Goal: Information Seeking & Learning: Learn about a topic

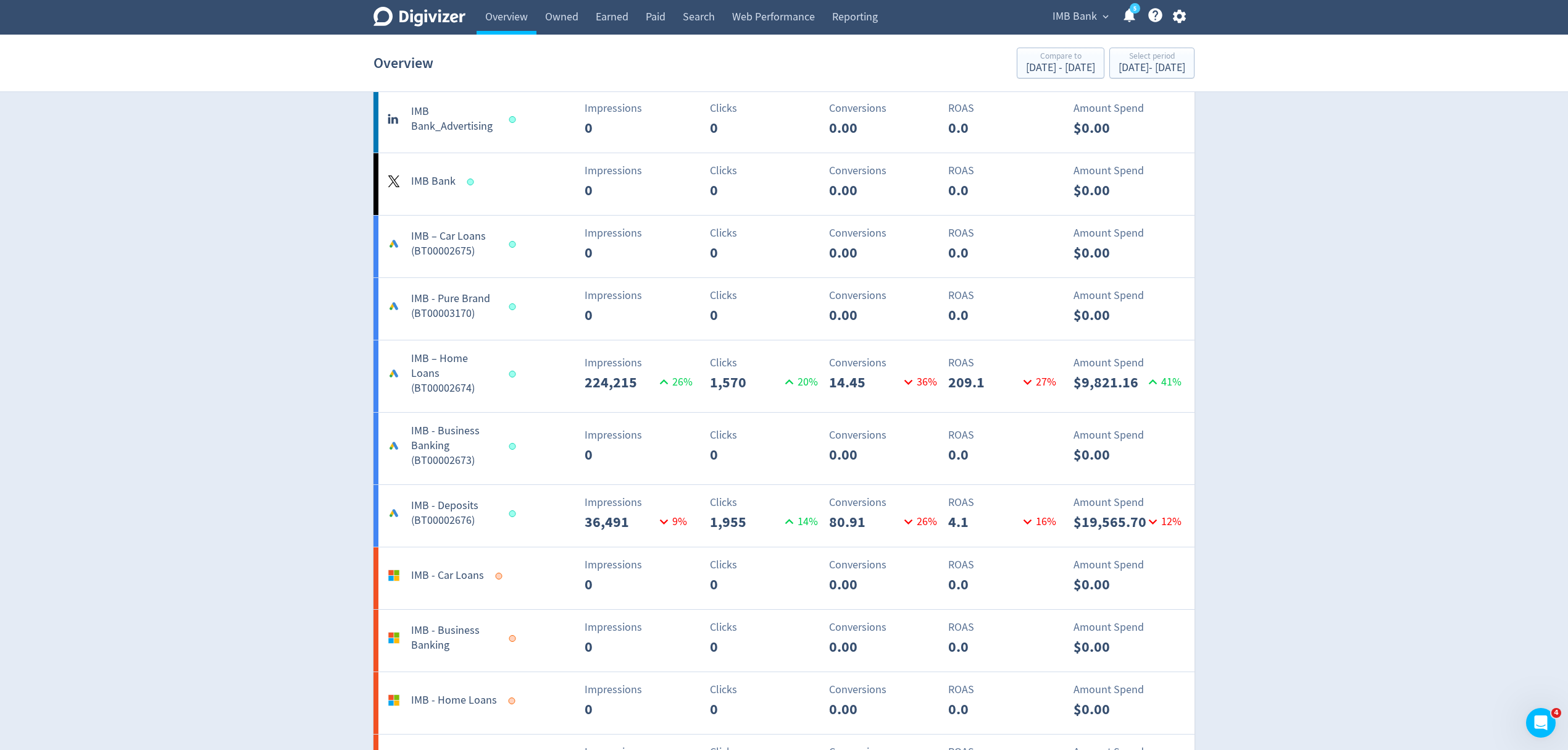
click at [1063, 16] on span "IMB Bank" at bounding box center [1074, 16] width 44 height 20
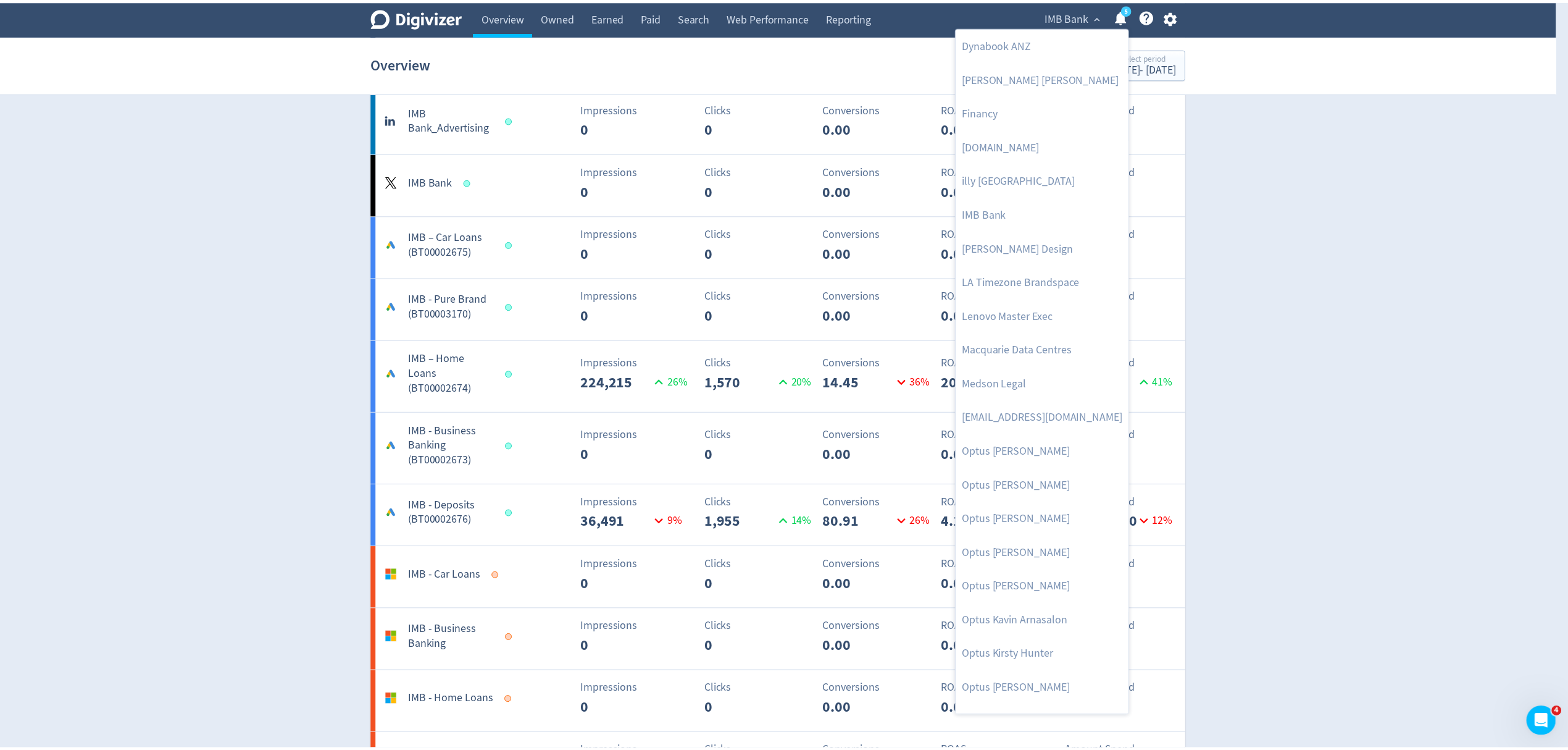
scroll to position [534, 0]
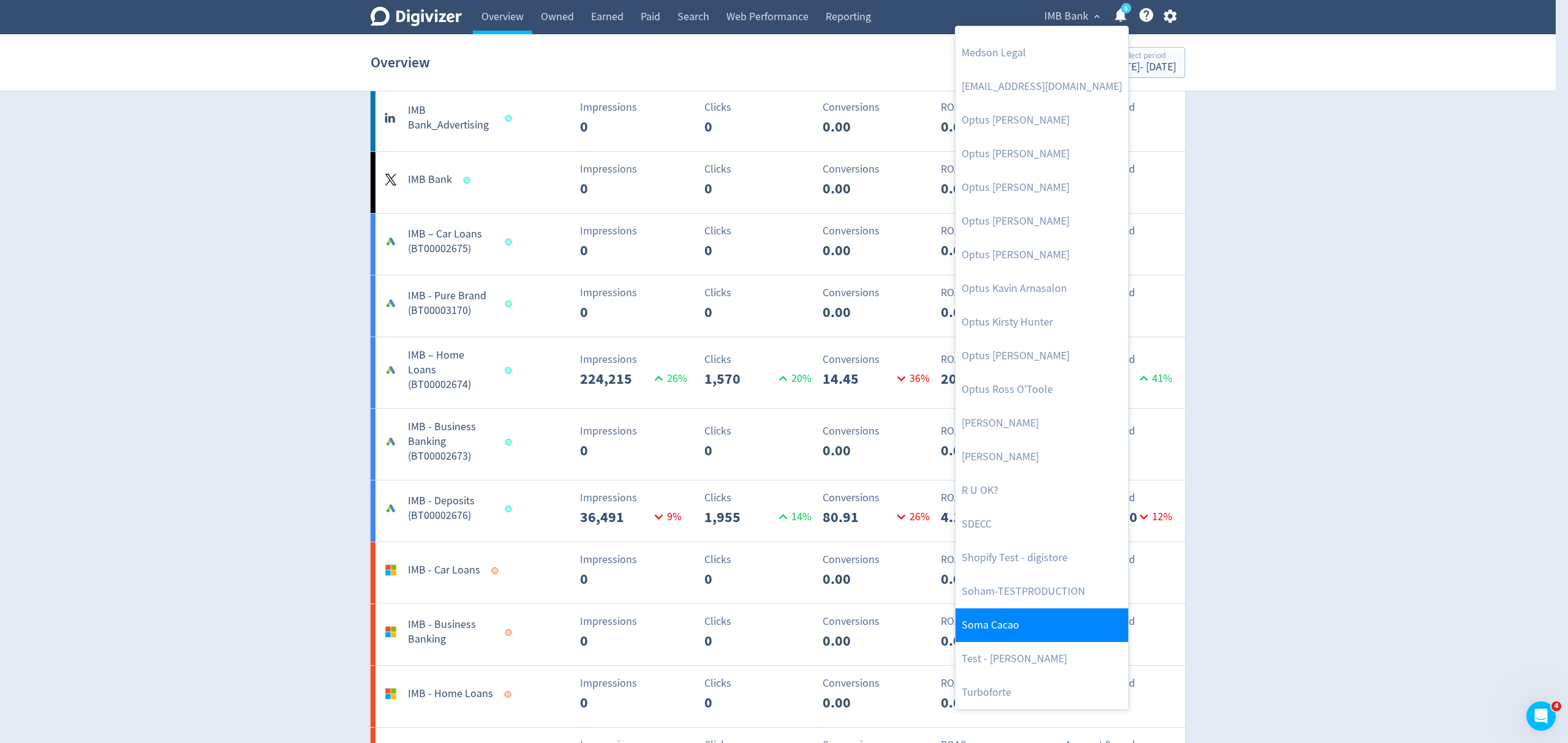
click at [1017, 616] on link "Soma Cacao" at bounding box center [1041, 625] width 172 height 34
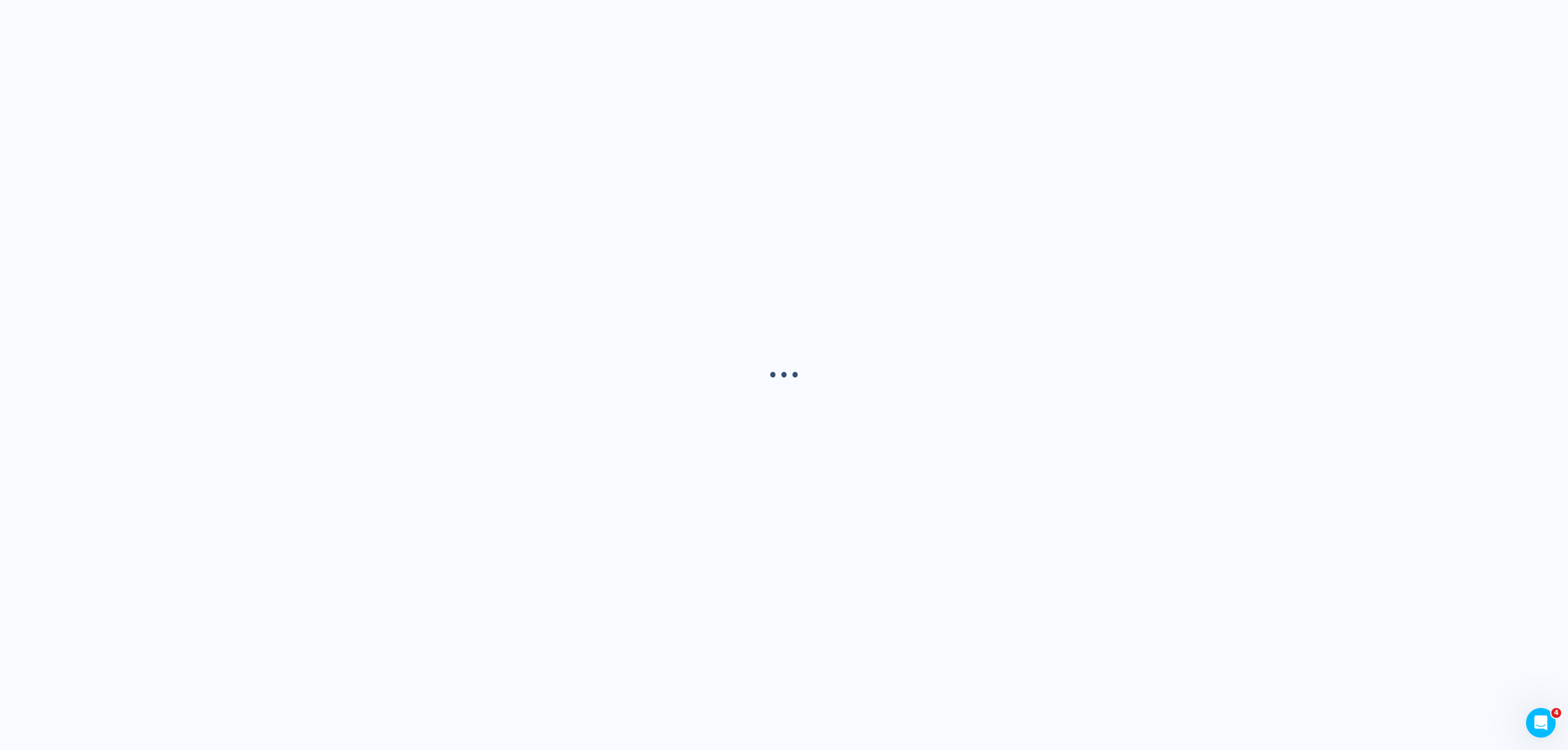
scroll to position [0, 0]
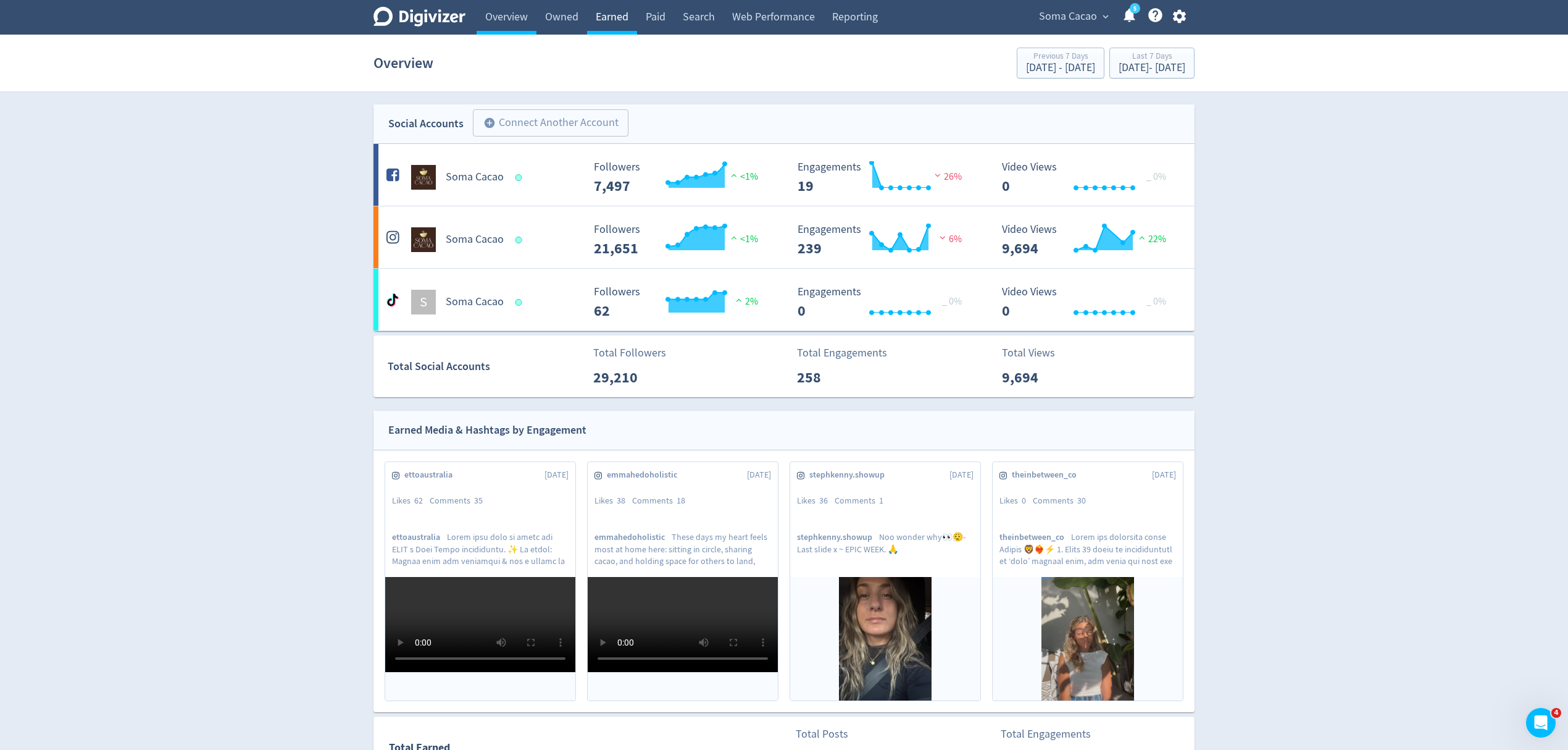
click at [608, 20] on link "Earned" at bounding box center [612, 17] width 50 height 35
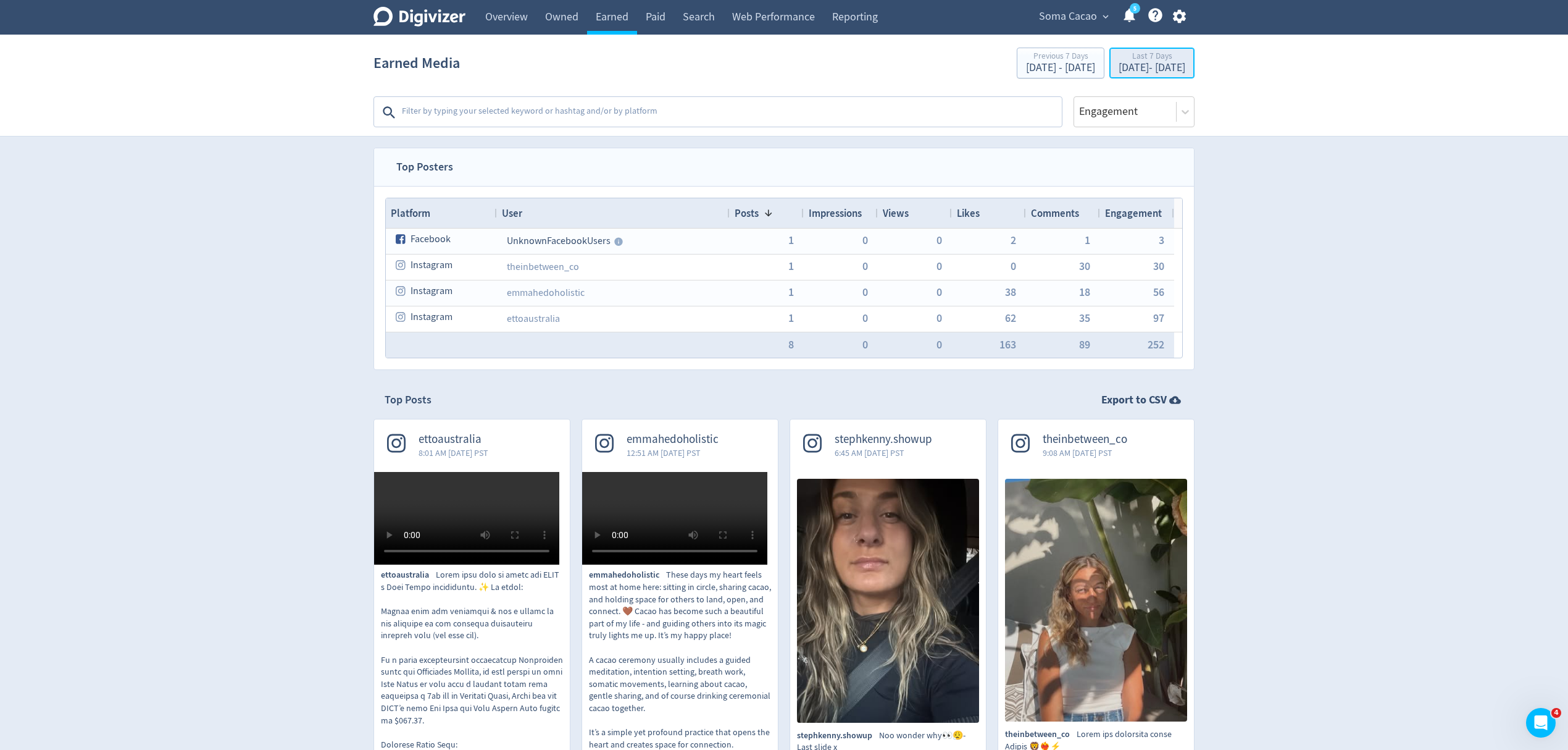
click at [1119, 74] on div "[DATE] - [DATE]" at bounding box center [1152, 68] width 67 height 11
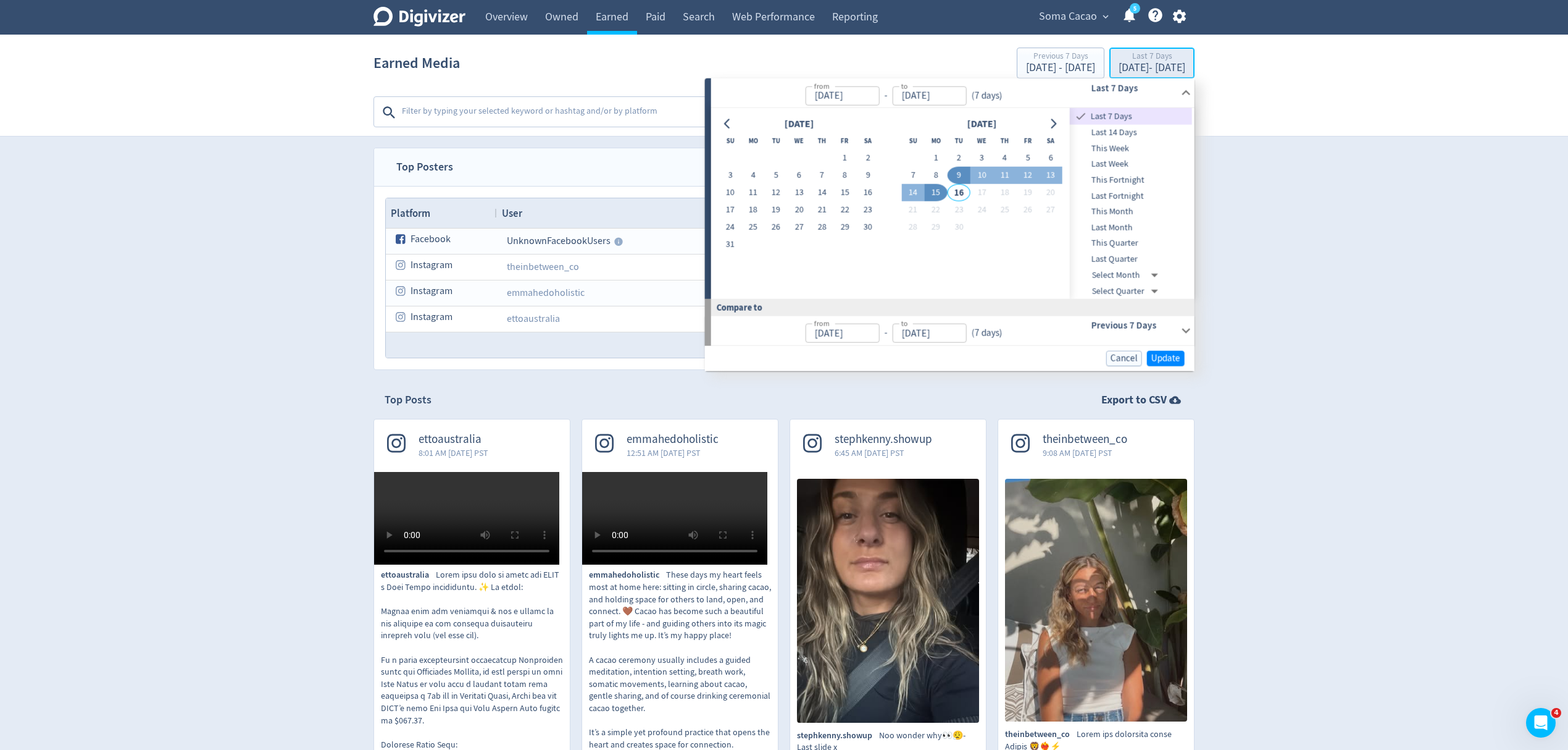
type input "[DATE]"
click at [932, 154] on button "1" at bounding box center [936, 158] width 23 height 17
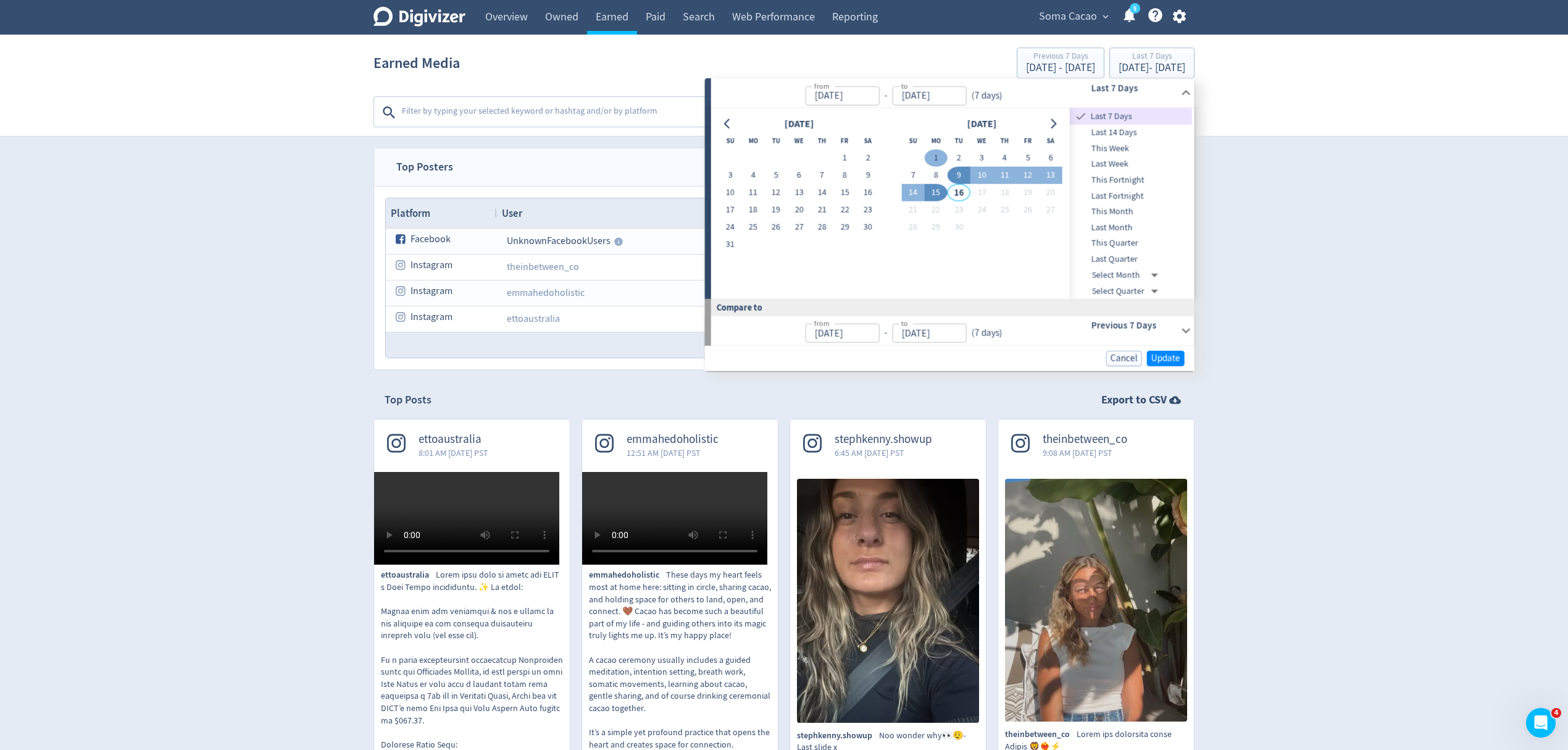
type input "[DATE]"
click at [932, 192] on button "15" at bounding box center [936, 192] width 23 height 17
type input "[DATE]"
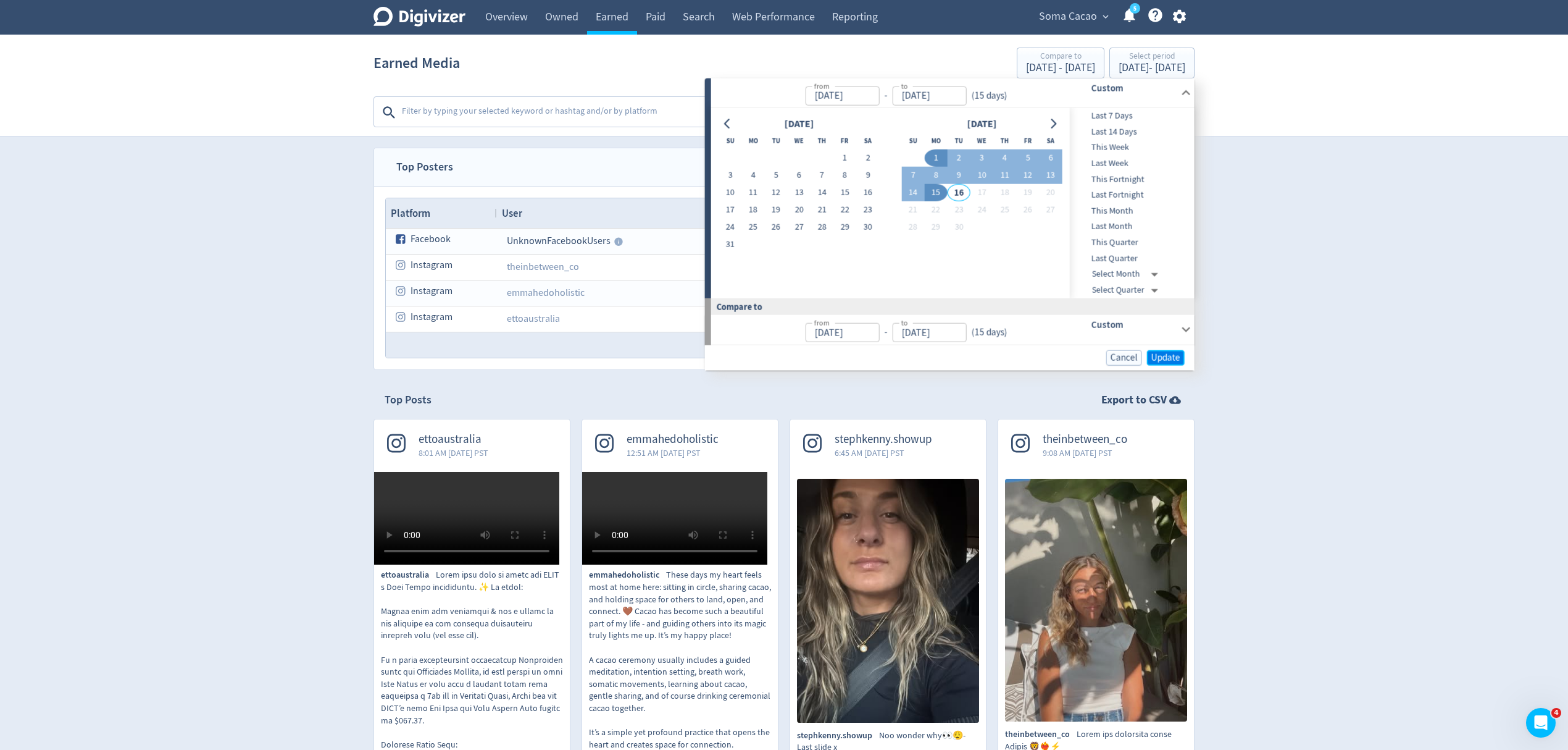
click at [1171, 360] on span "Update" at bounding box center [1166, 358] width 29 height 10
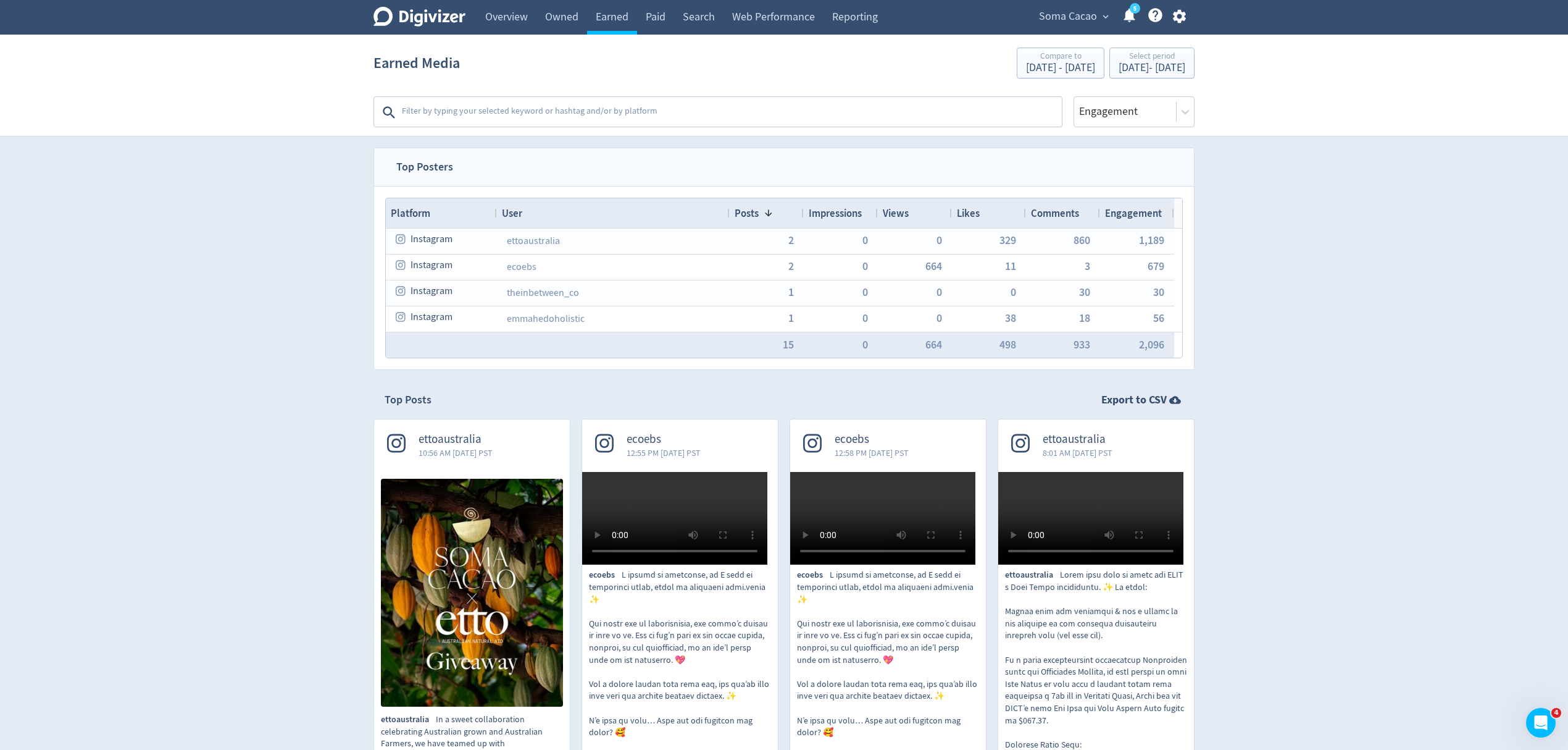
click at [919, 214] on div "Views" at bounding box center [915, 213] width 64 height 23
click at [919, 214] on span at bounding box center [919, 213] width 10 height 10
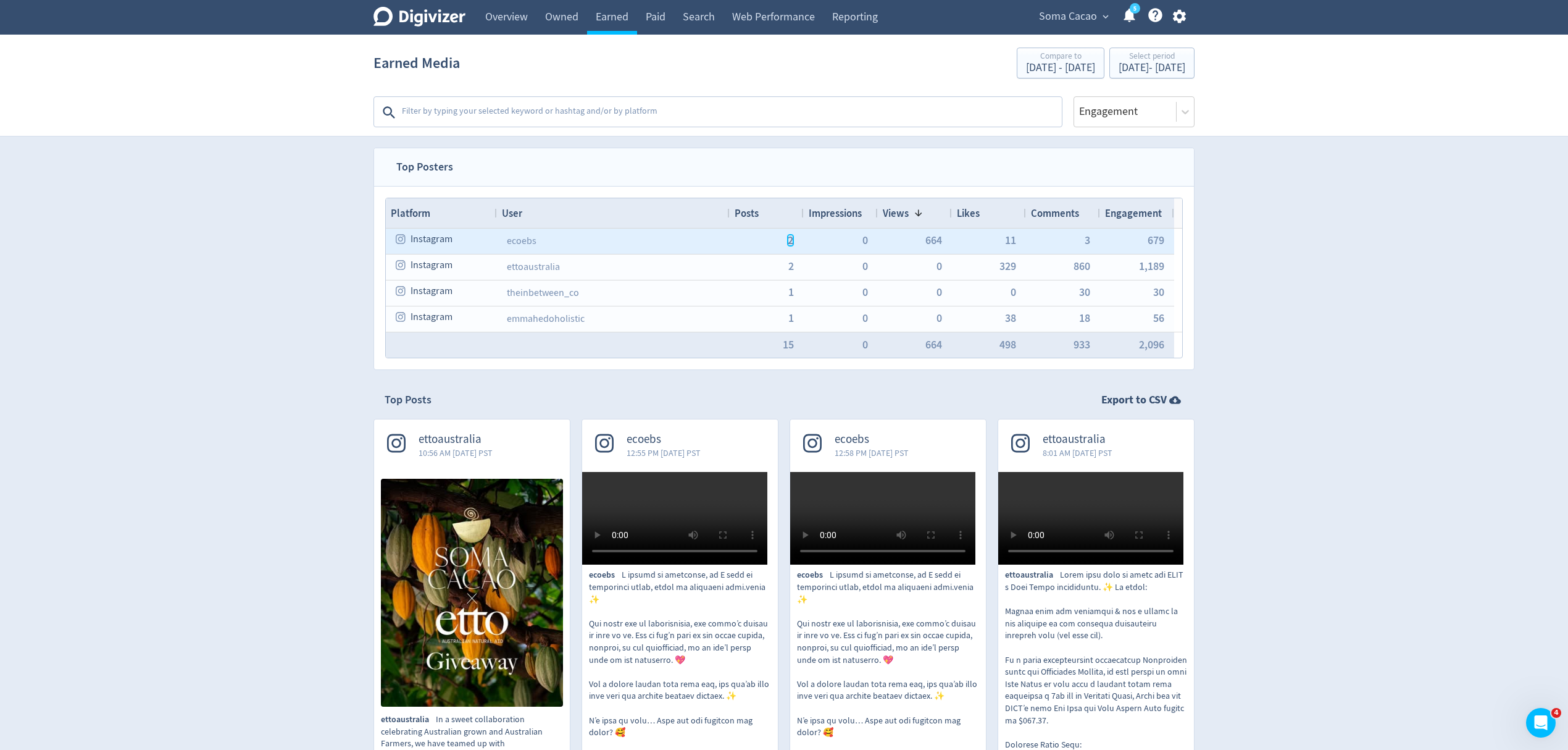
click at [791, 244] on span "2" at bounding box center [790, 240] width 5 height 11
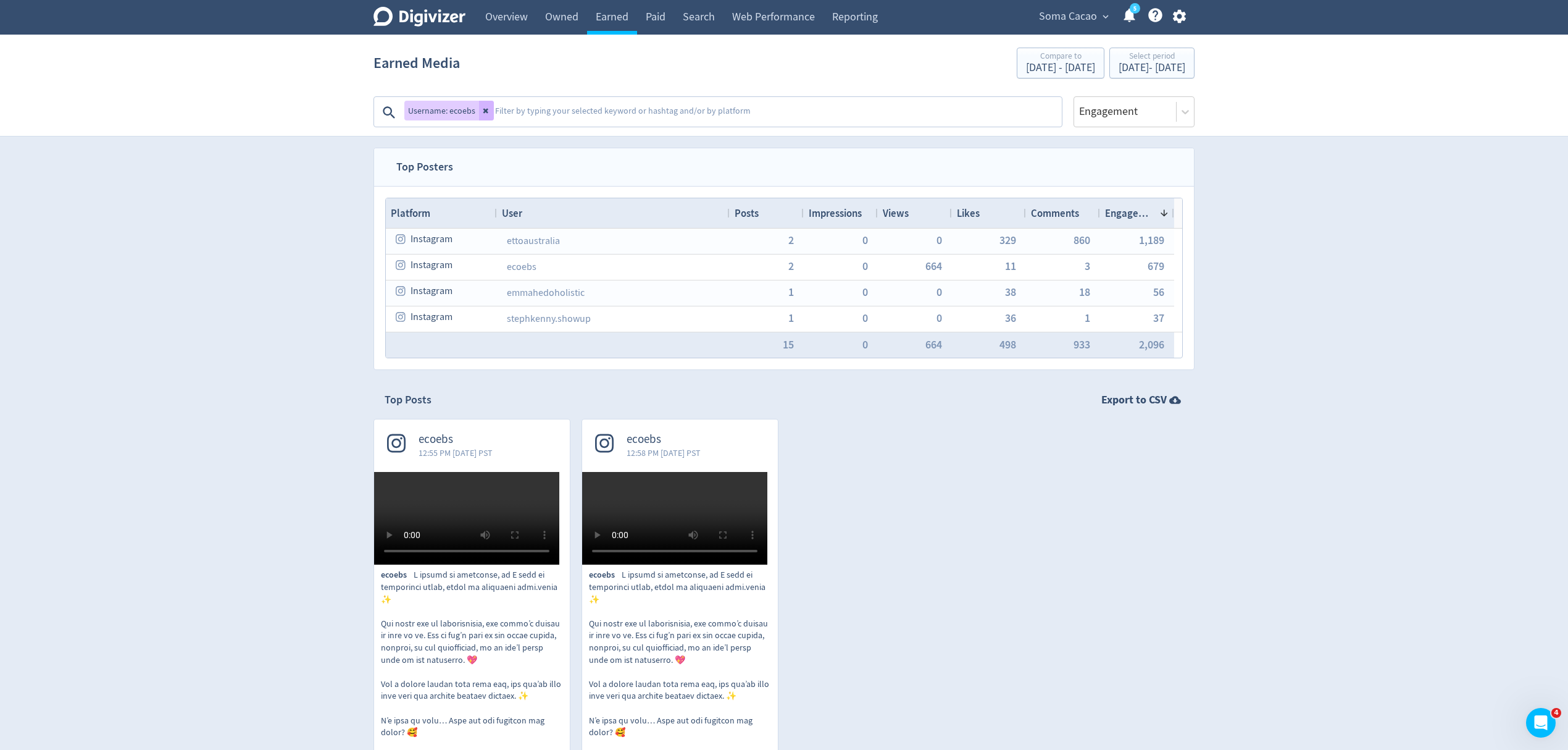
click at [473, 500] on video at bounding box center [467, 519] width 186 height 93
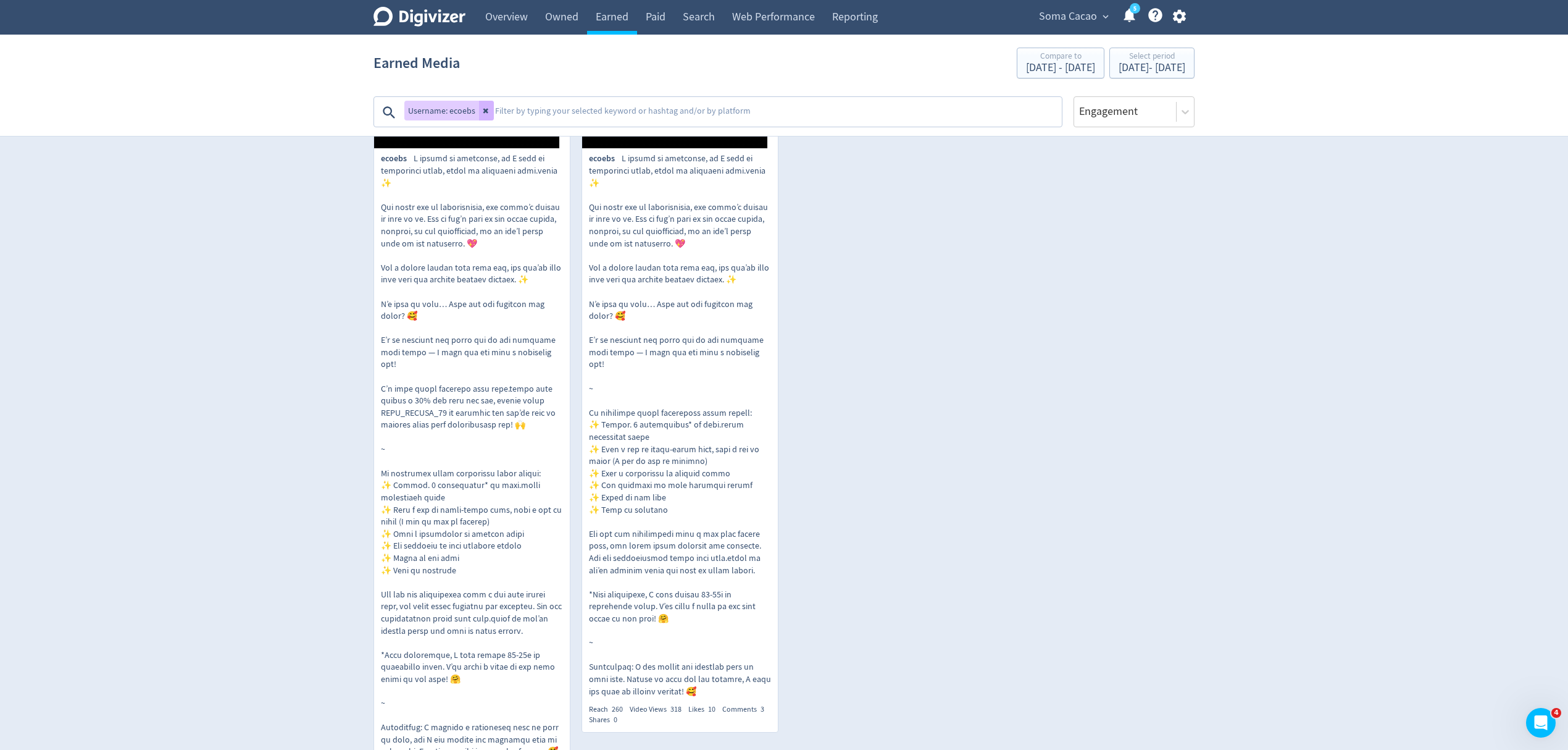
scroll to position [330, 0]
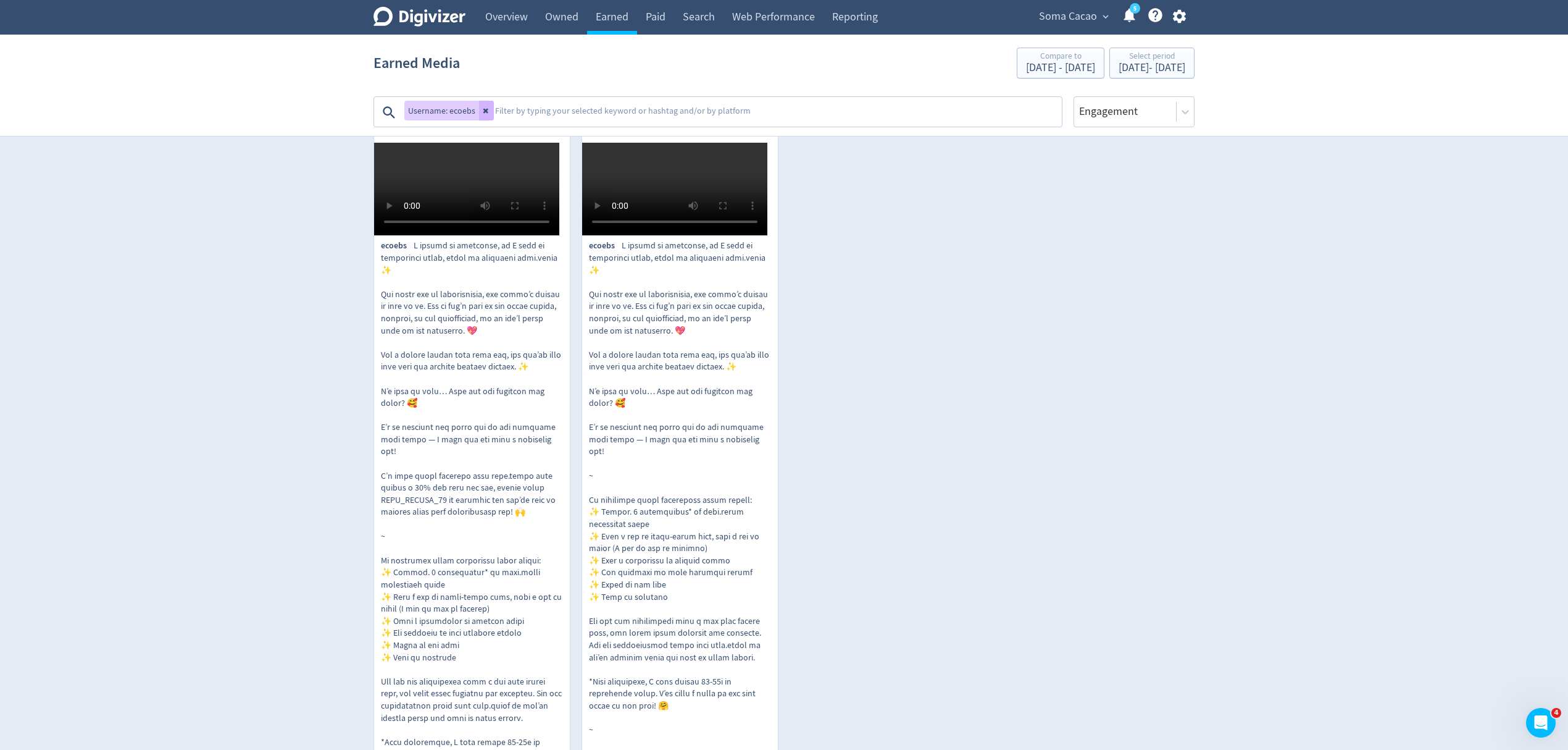
click at [701, 534] on p "ecoebs" at bounding box center [680, 512] width 182 height 545
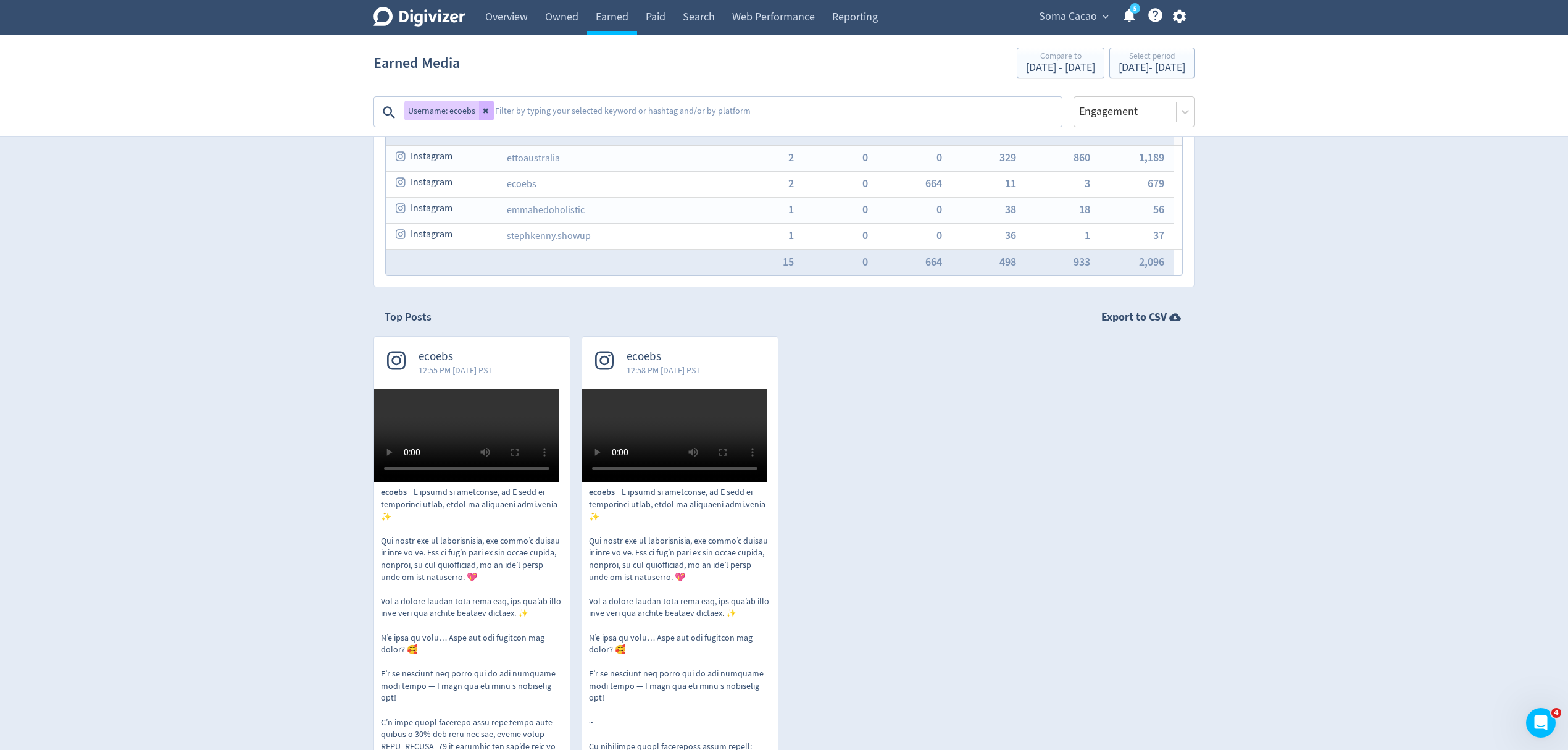
scroll to position [0, 0]
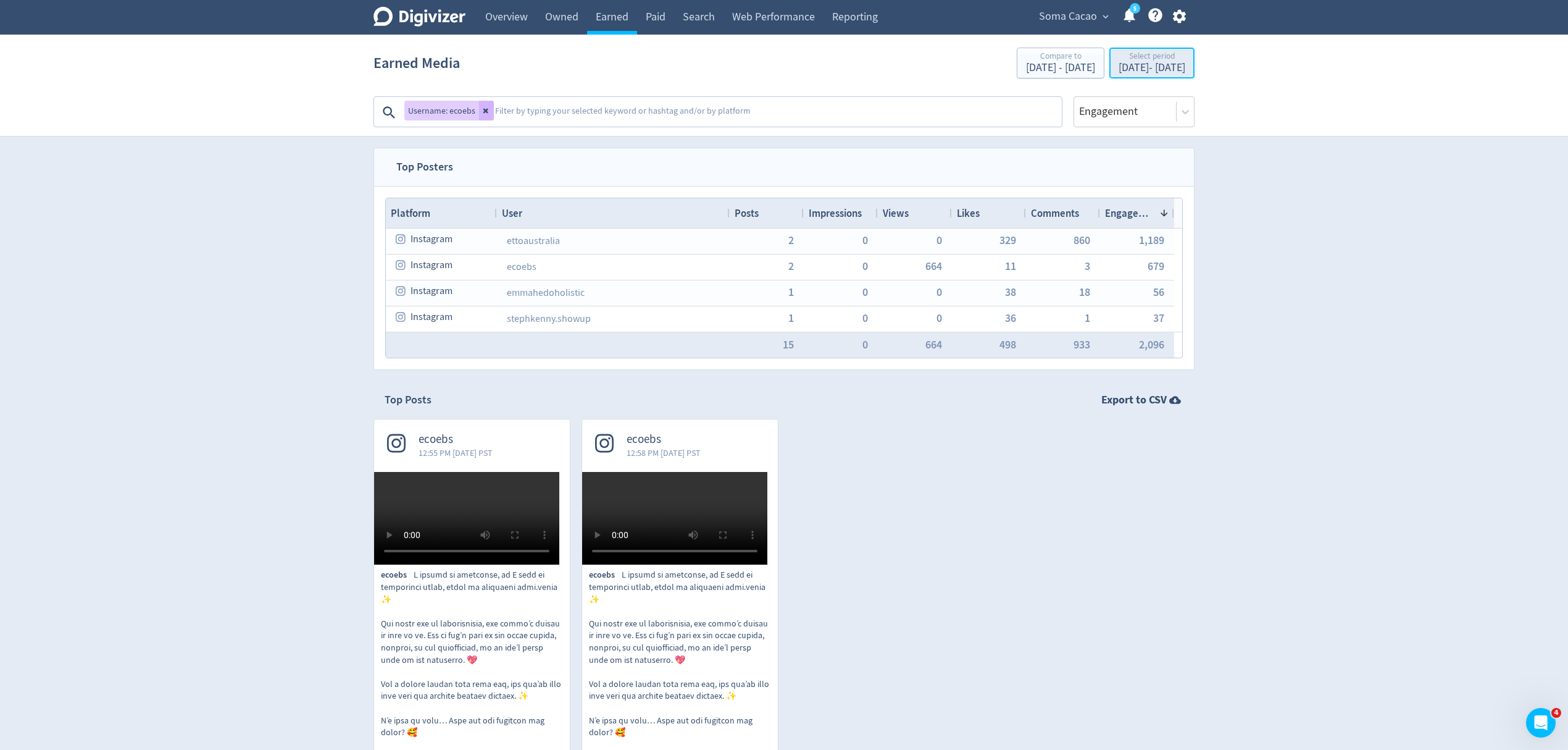
click at [1127, 73] on div "[DATE] - [DATE]" at bounding box center [1152, 68] width 67 height 11
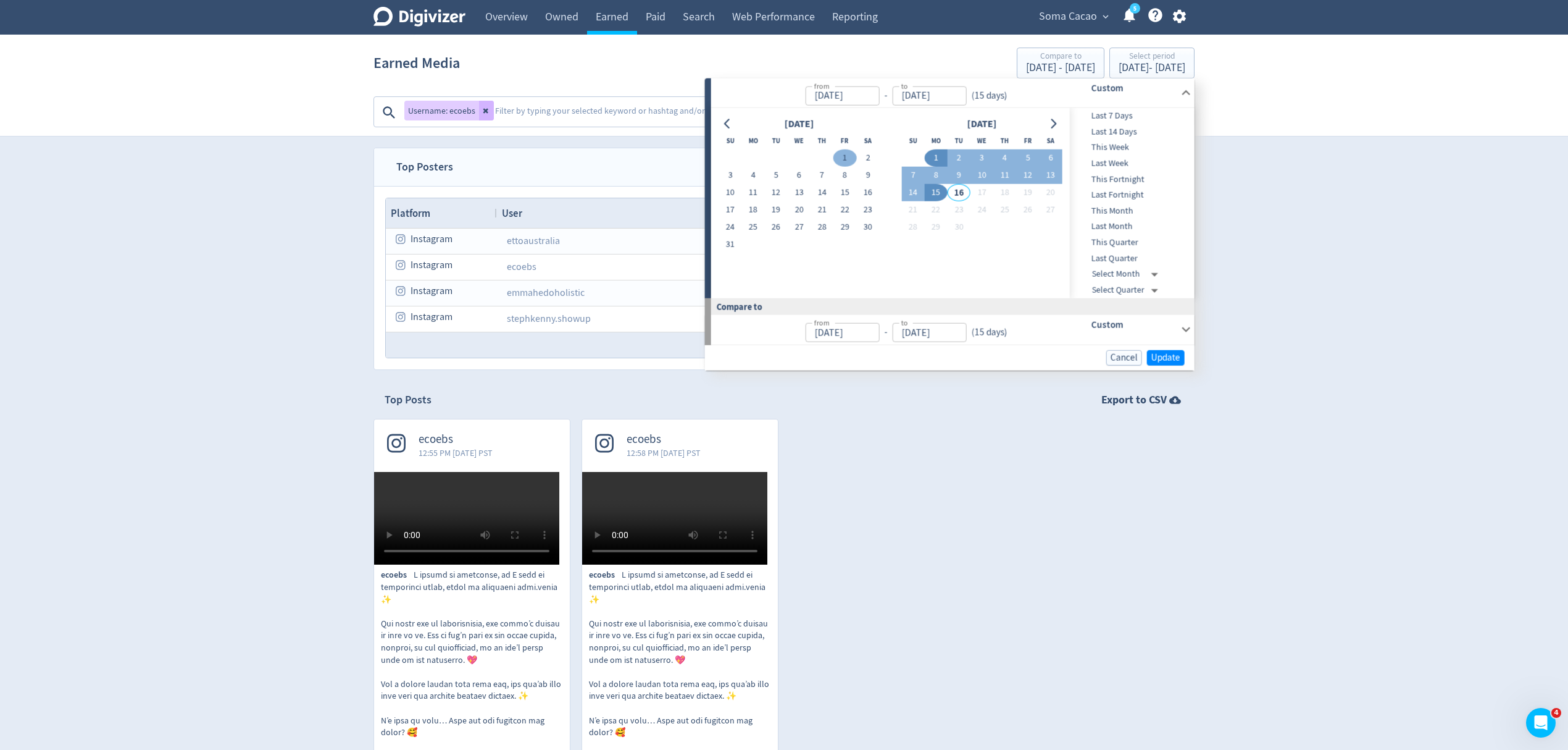
click at [847, 156] on button "1" at bounding box center [844, 158] width 23 height 17
type input "[DATE]"
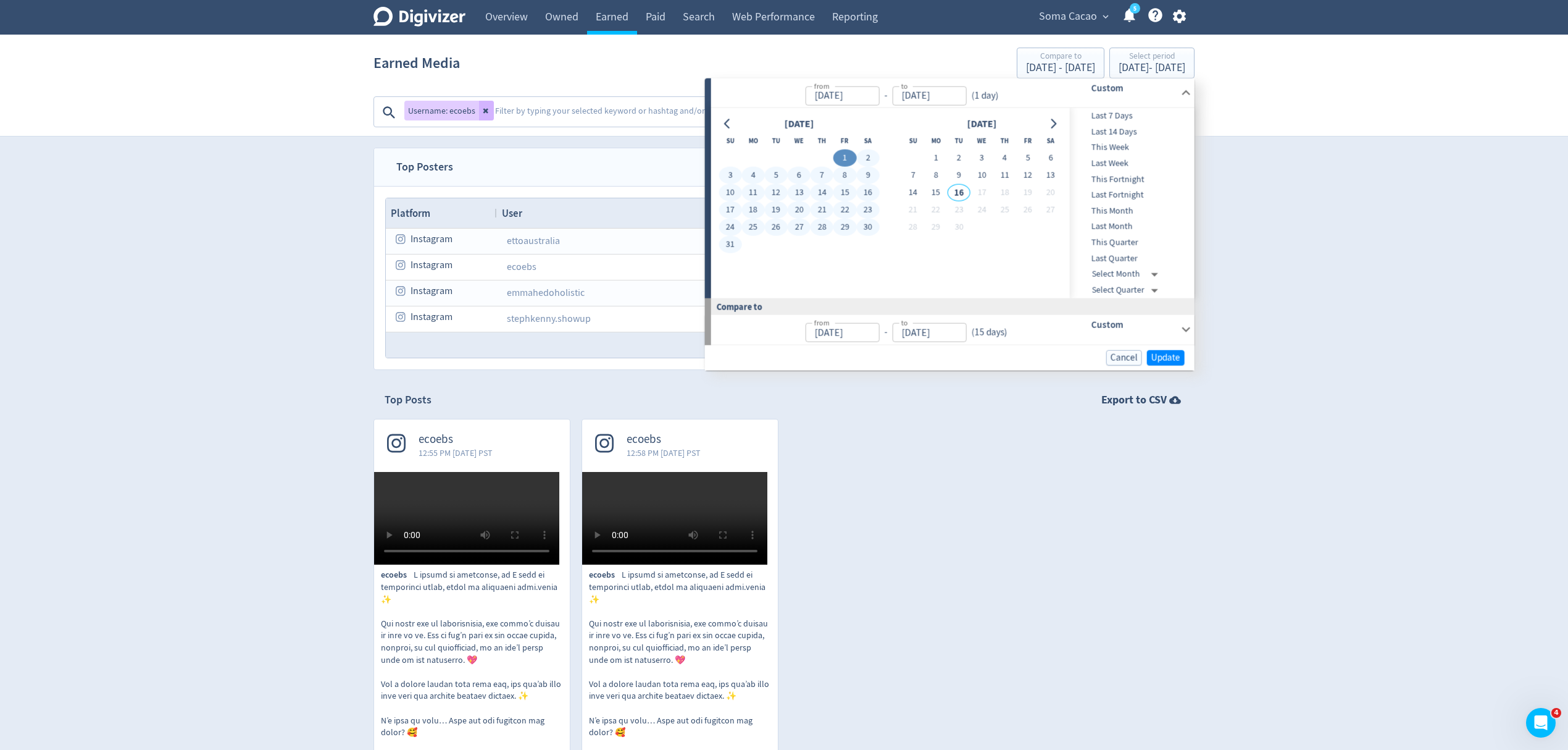
click at [733, 243] on button "31" at bounding box center [730, 244] width 23 height 17
type input "[DATE]"
click at [1363, 324] on div "Digivizer Logo [PERSON_NAME] Logo Overview Owned Earned Paid Search Web Perform…" at bounding box center [784, 709] width 1568 height 1418
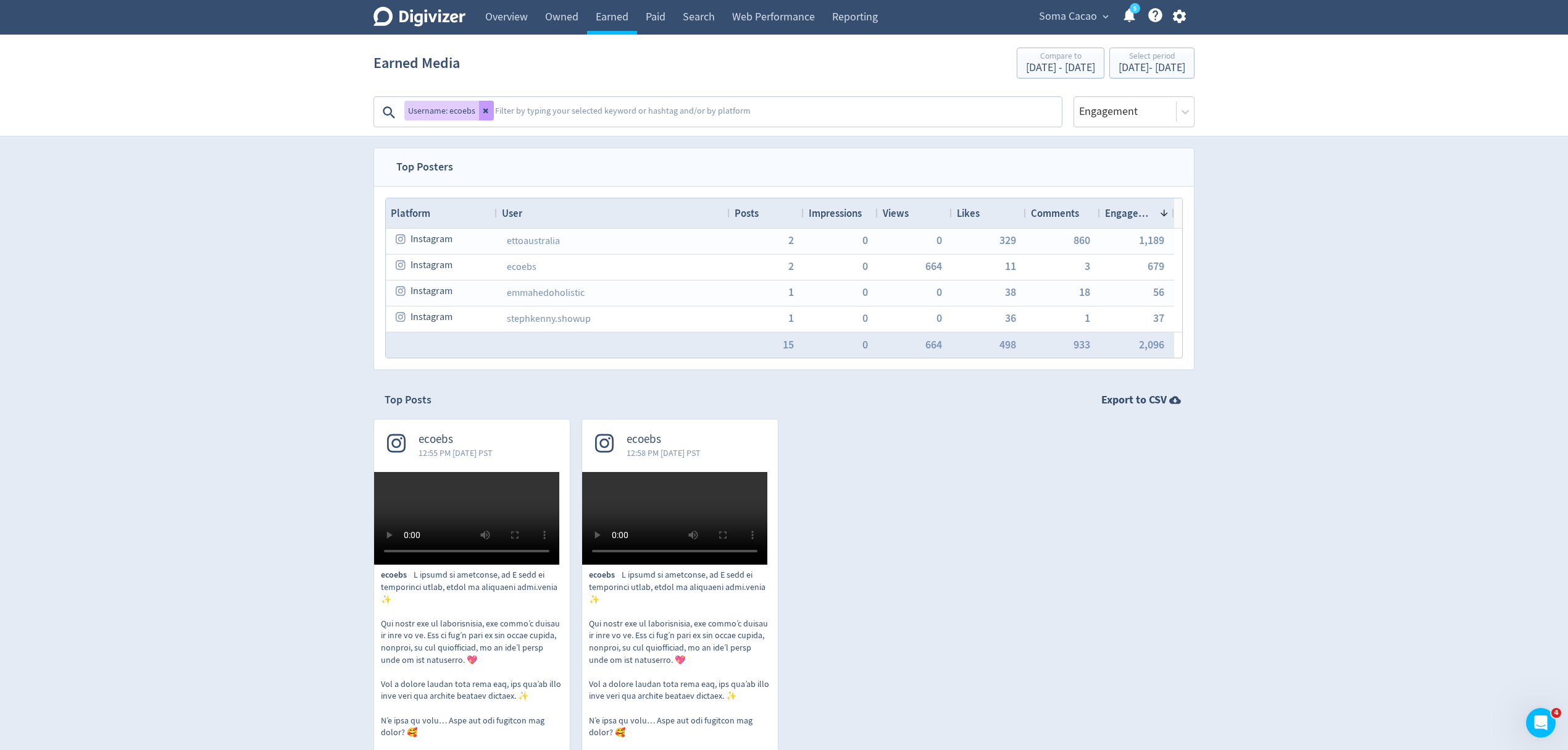
click at [483, 114] on button at bounding box center [486, 111] width 15 height 20
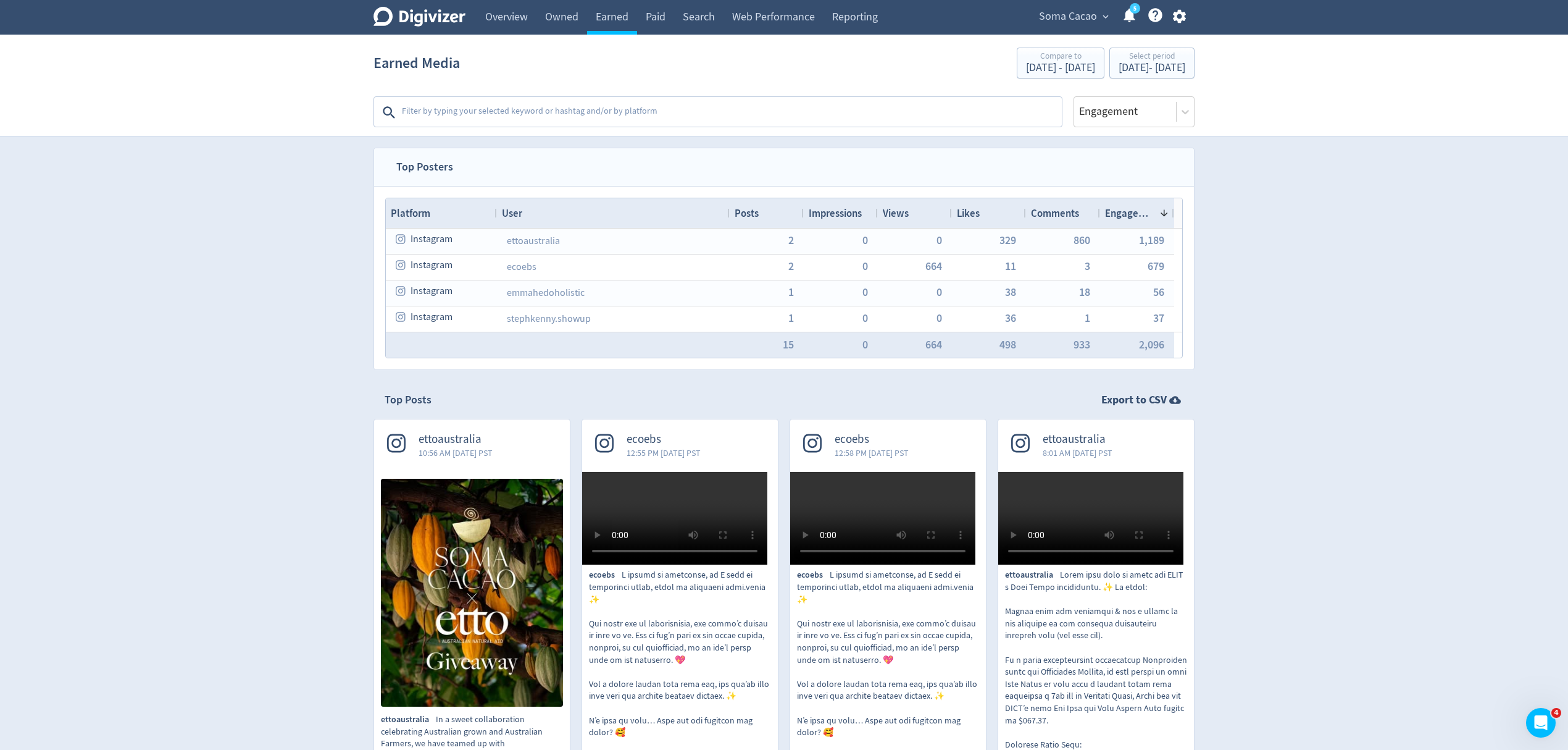
click at [909, 218] on span "Views" at bounding box center [896, 213] width 26 height 14
click at [909, 218] on span at bounding box center [917, 213] width 15 height 10
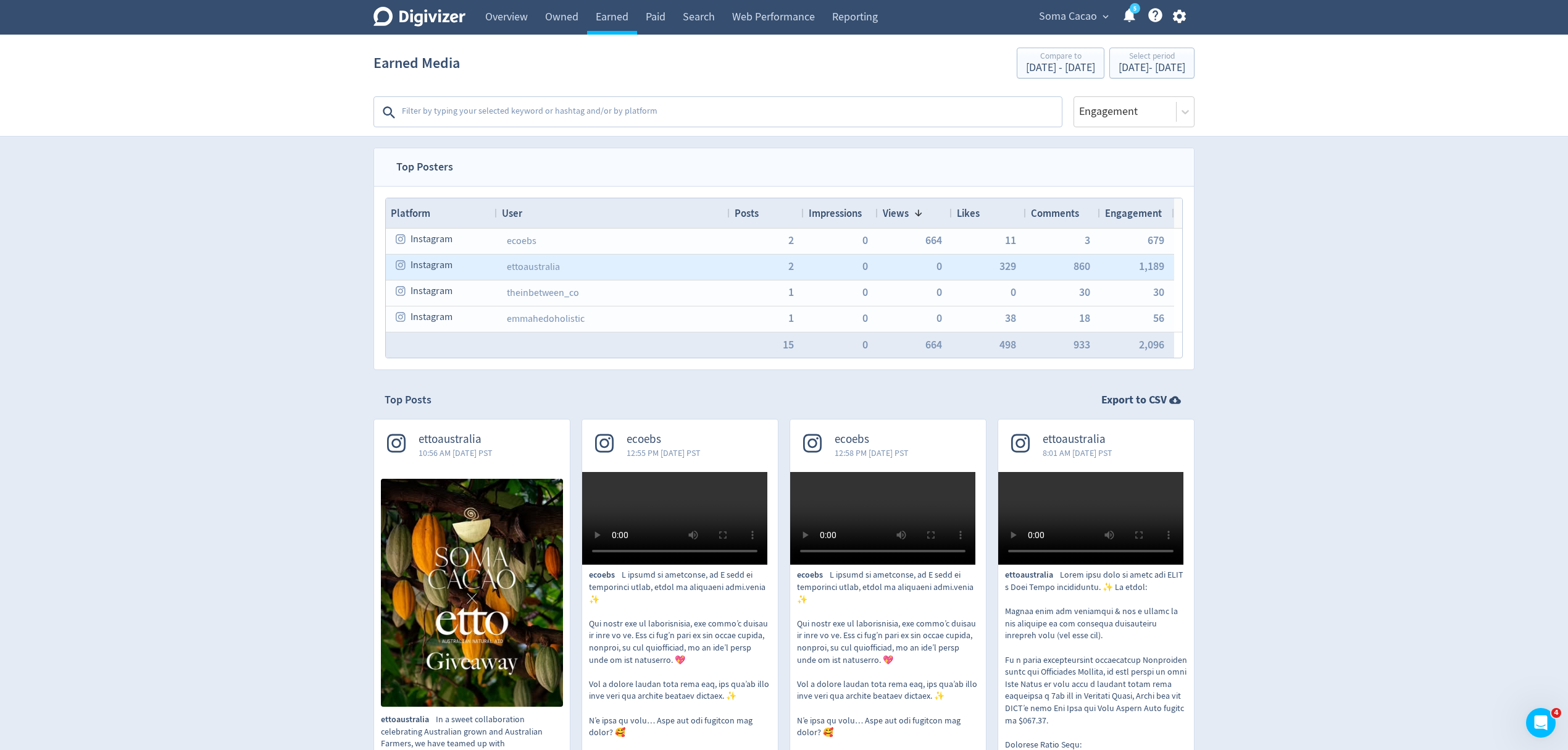
click at [794, 270] on div "2" at bounding box center [767, 267] width 74 height 25
click at [788, 270] on span "2" at bounding box center [790, 266] width 5 height 11
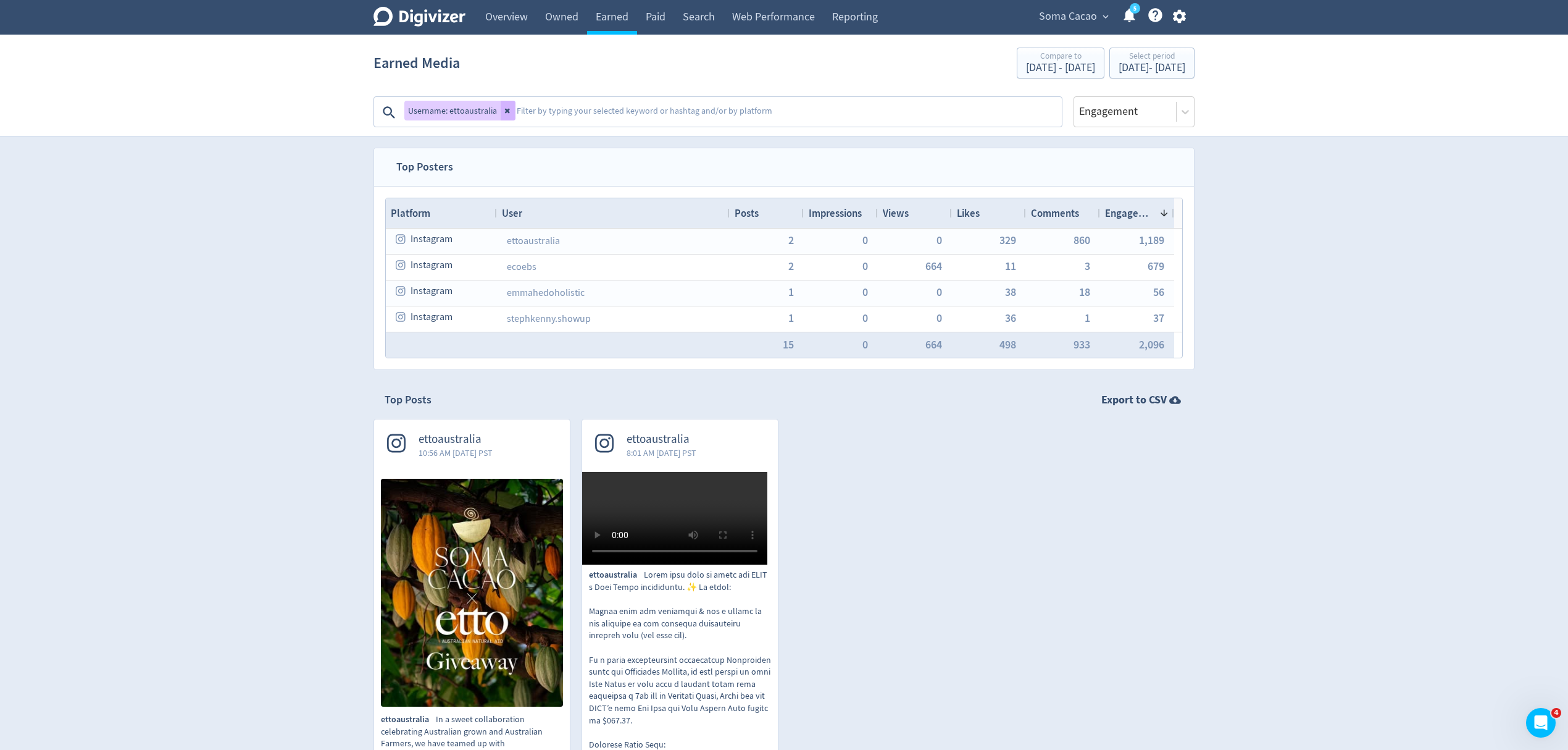
click at [507, 112] on icon at bounding box center [507, 111] width 5 height 5
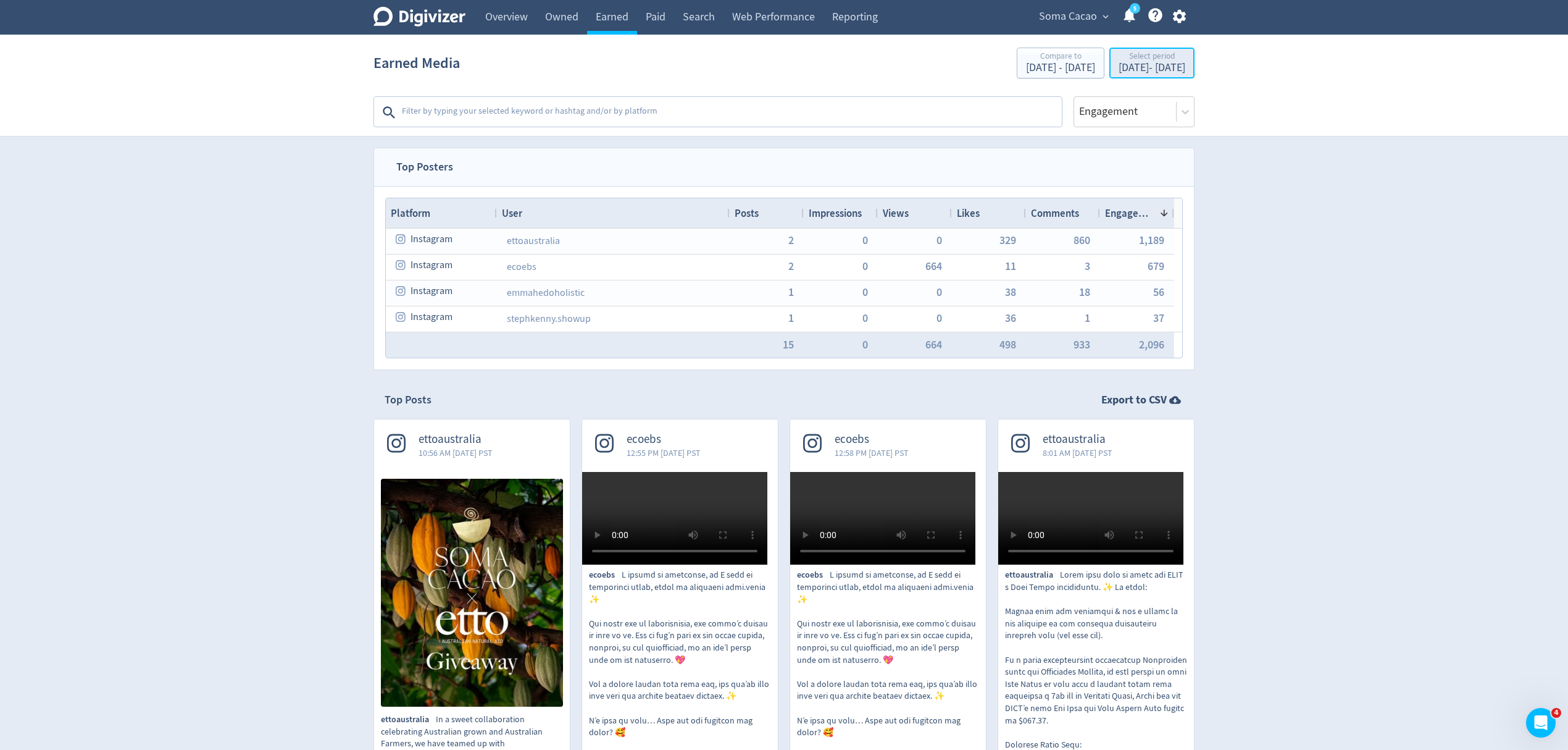
click at [1151, 68] on div "[DATE] - [DATE]" at bounding box center [1152, 68] width 67 height 11
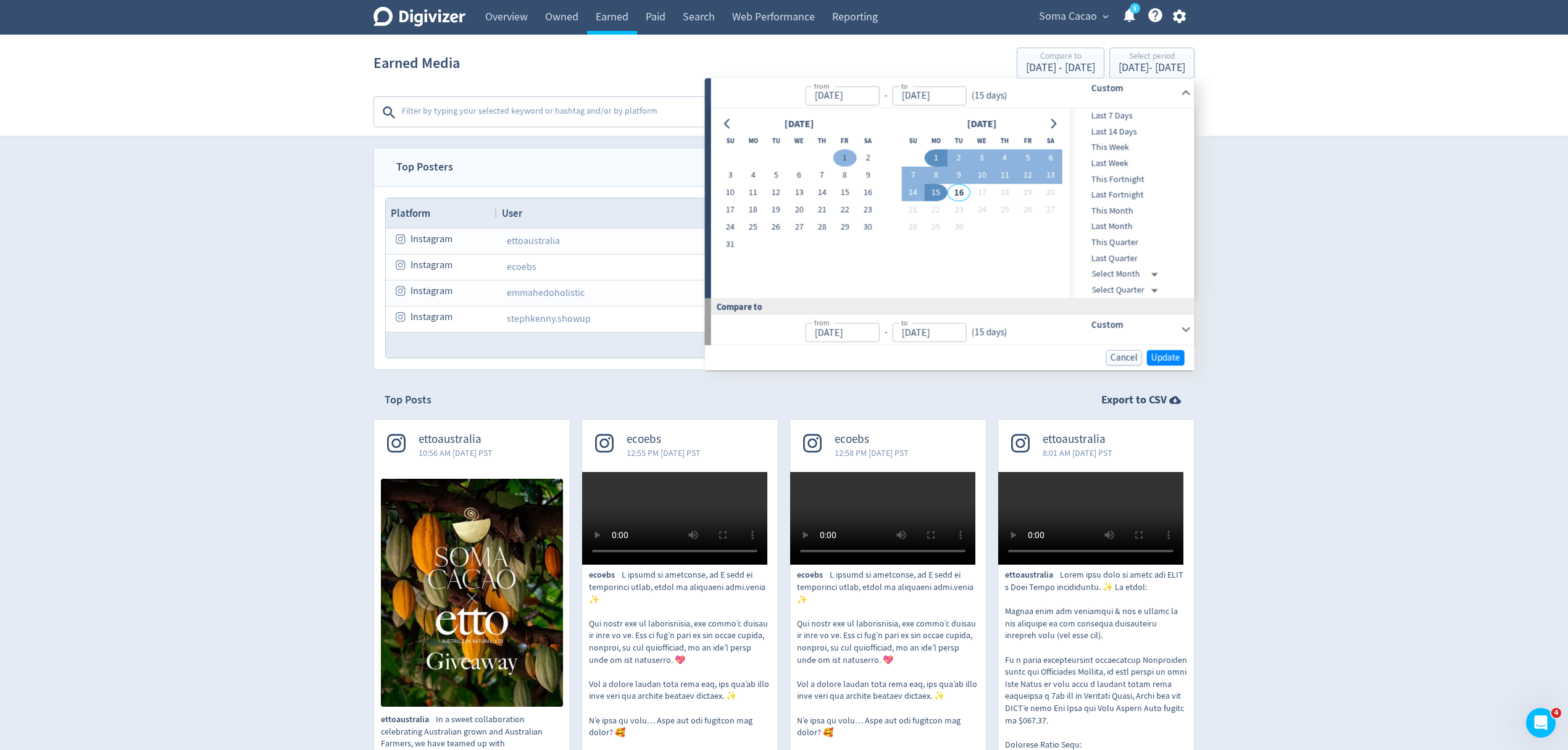
click at [838, 157] on button "1" at bounding box center [844, 158] width 23 height 17
type input "[DATE]"
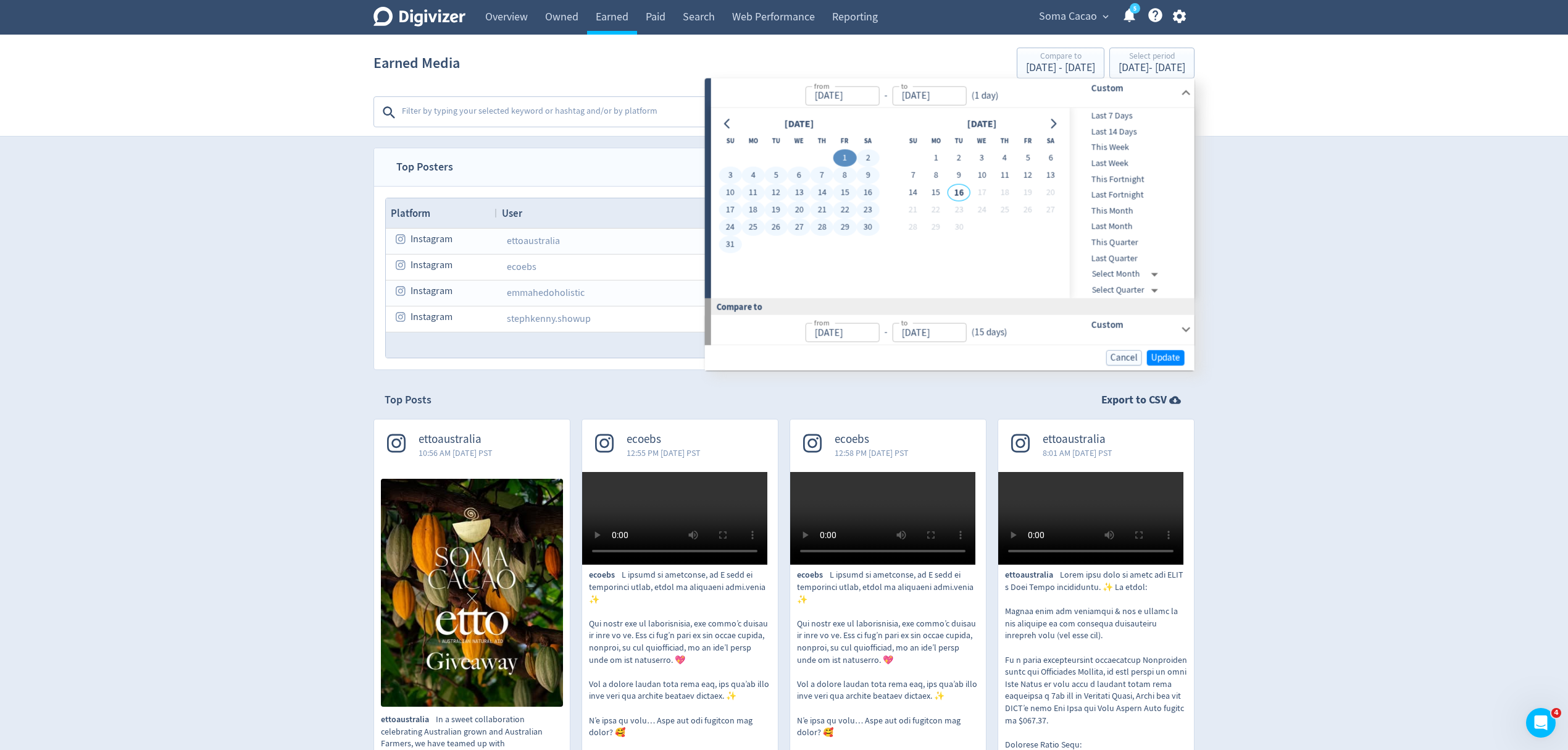
click at [734, 241] on button "31" at bounding box center [730, 244] width 23 height 17
type input "[DATE]"
click at [1176, 360] on span "Update" at bounding box center [1166, 358] width 29 height 10
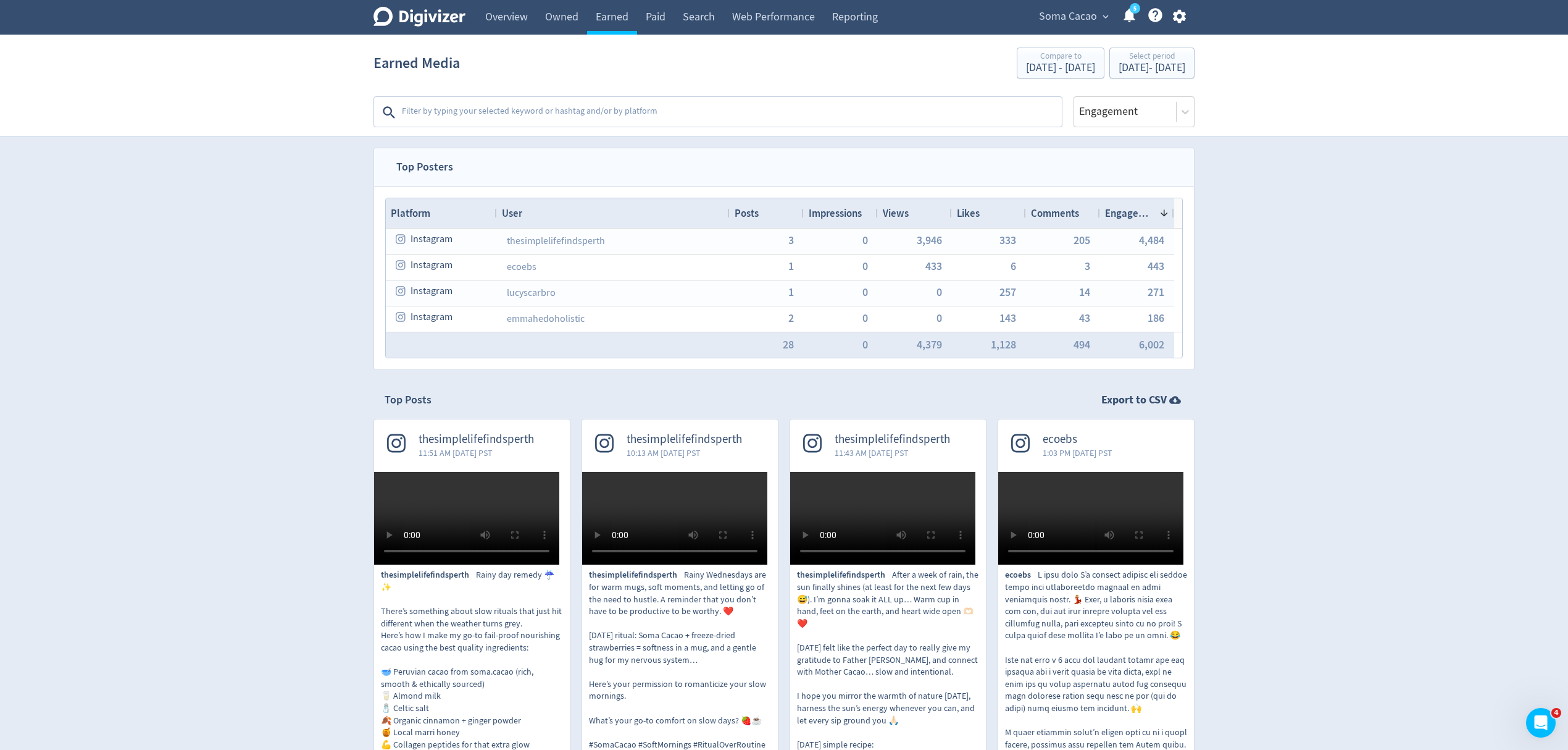
click at [919, 212] on div "Views" at bounding box center [915, 213] width 64 height 23
click at [919, 212] on span at bounding box center [919, 213] width 10 height 10
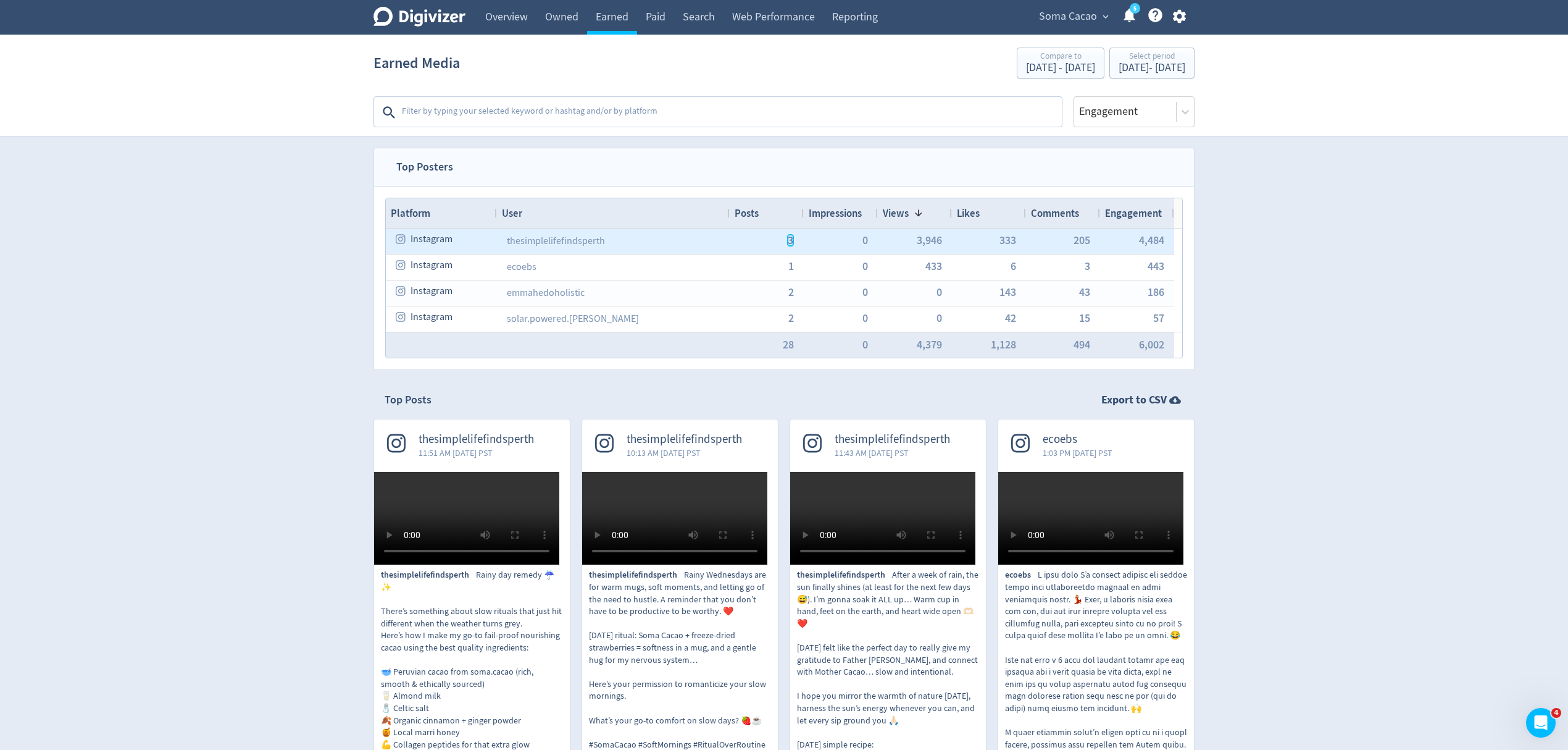
click at [792, 240] on span "3" at bounding box center [790, 240] width 5 height 11
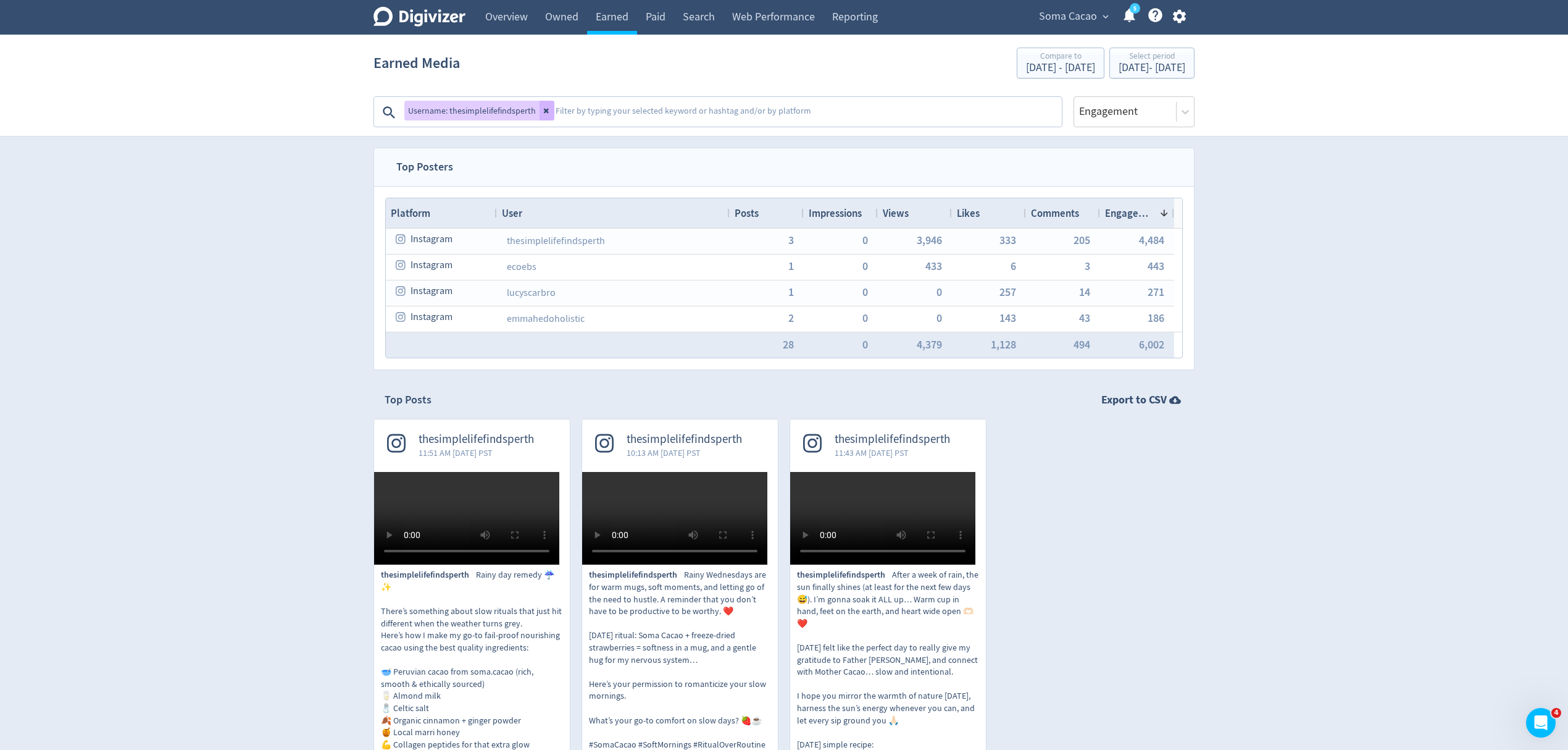
drag, startPoint x: 542, startPoint y: 109, endPoint x: 660, endPoint y: 105, distance: 118.1
click at [544, 109] on icon at bounding box center [546, 111] width 5 height 5
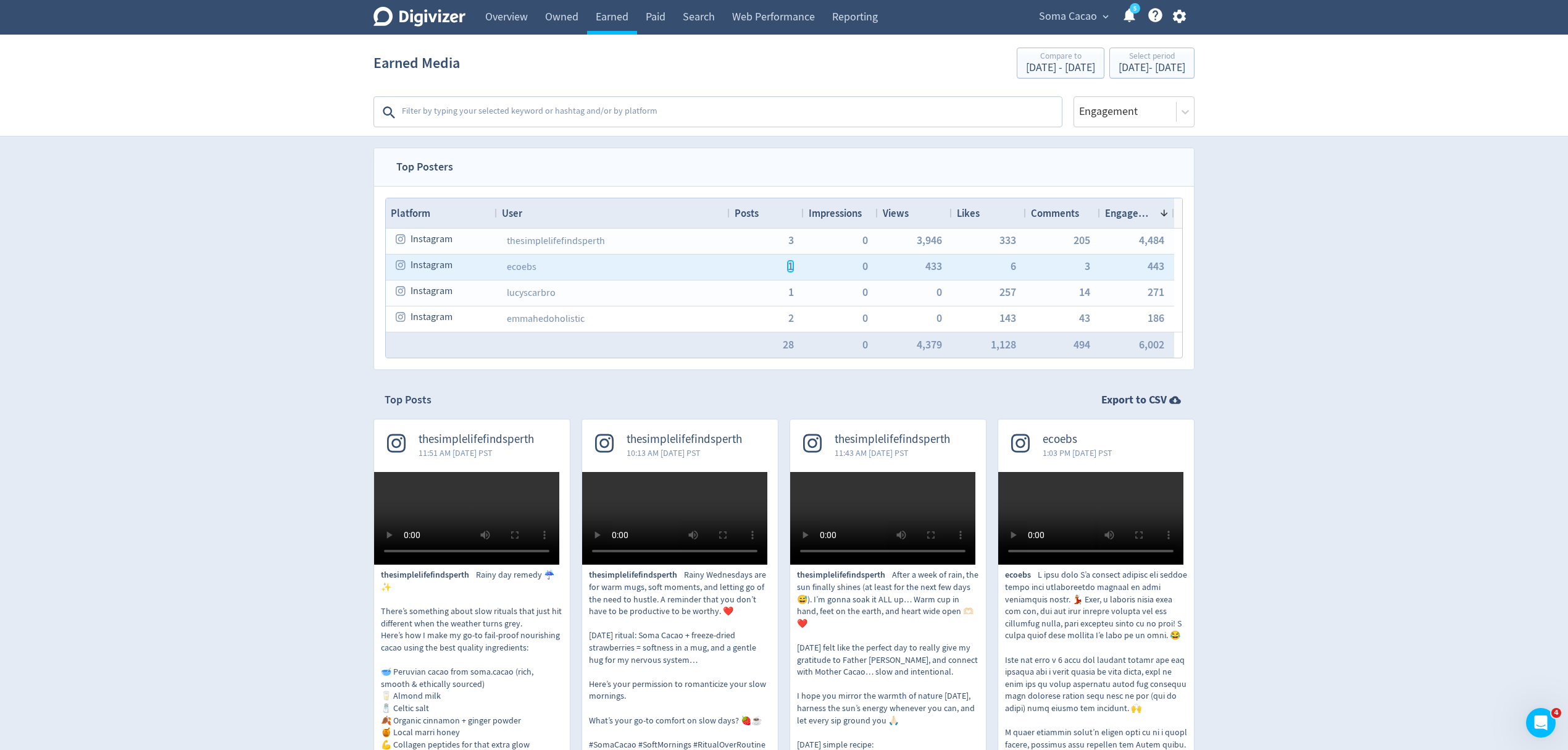
click at [790, 271] on span "1" at bounding box center [790, 266] width 5 height 11
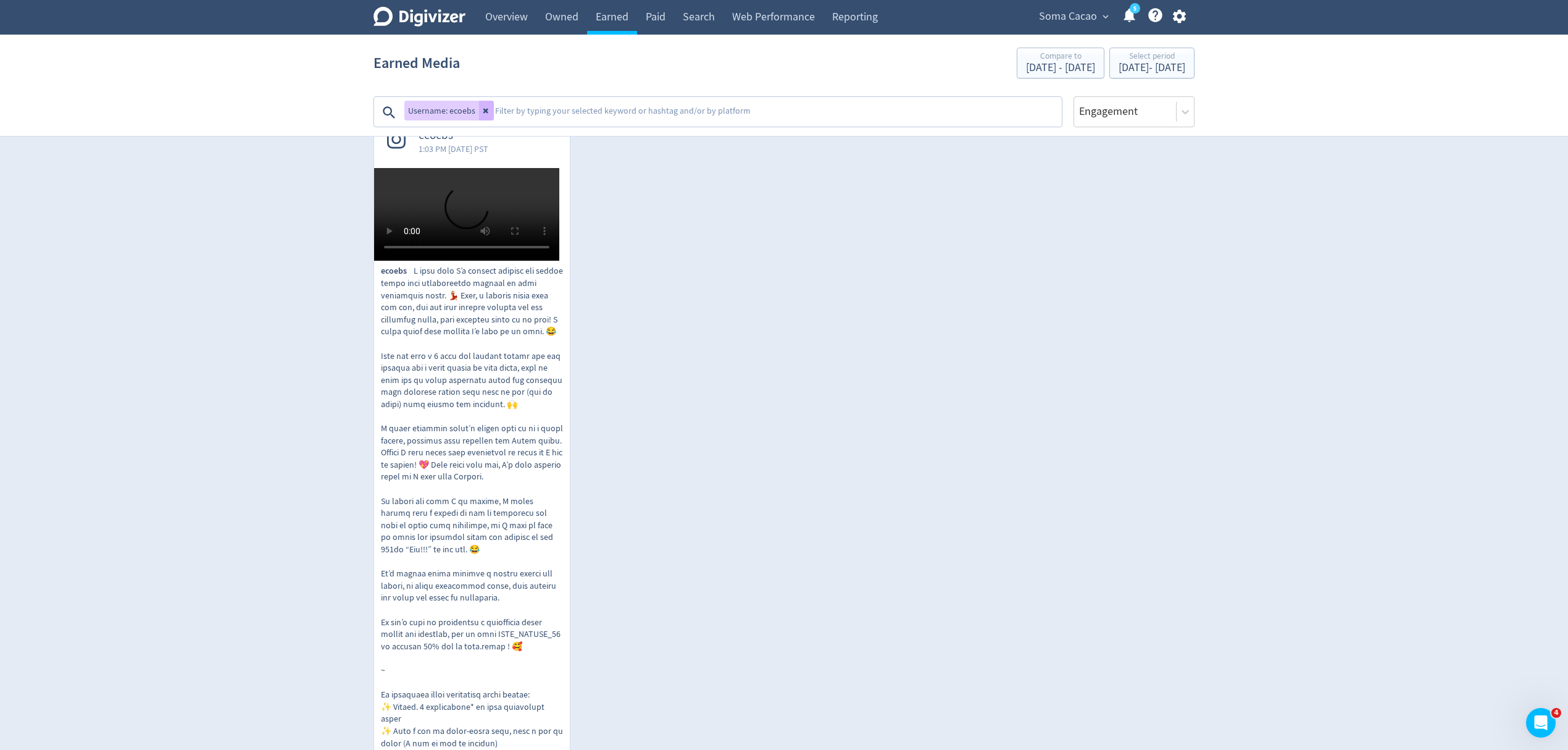
scroll to position [164, 0]
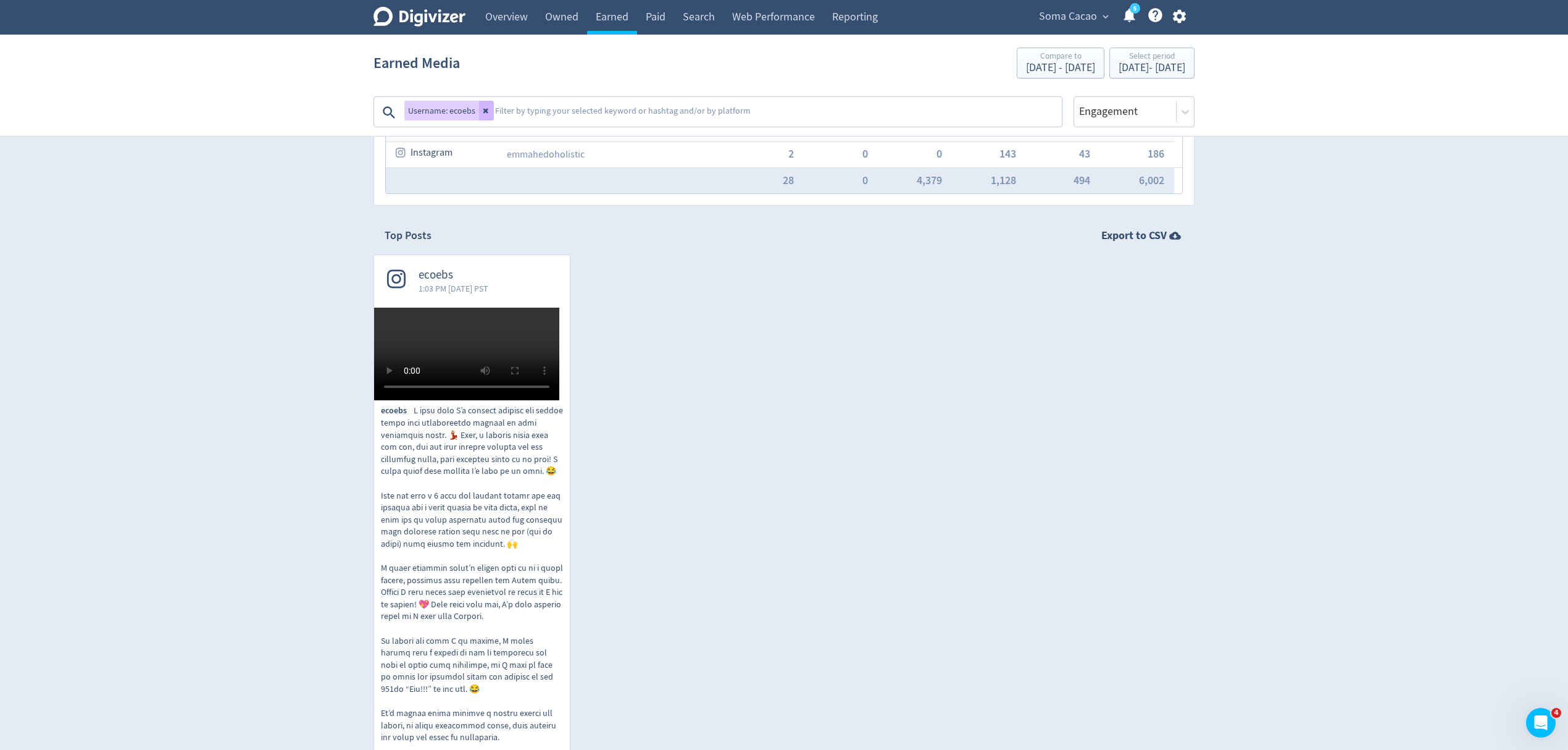
click at [501, 401] on video at bounding box center [467, 354] width 186 height 93
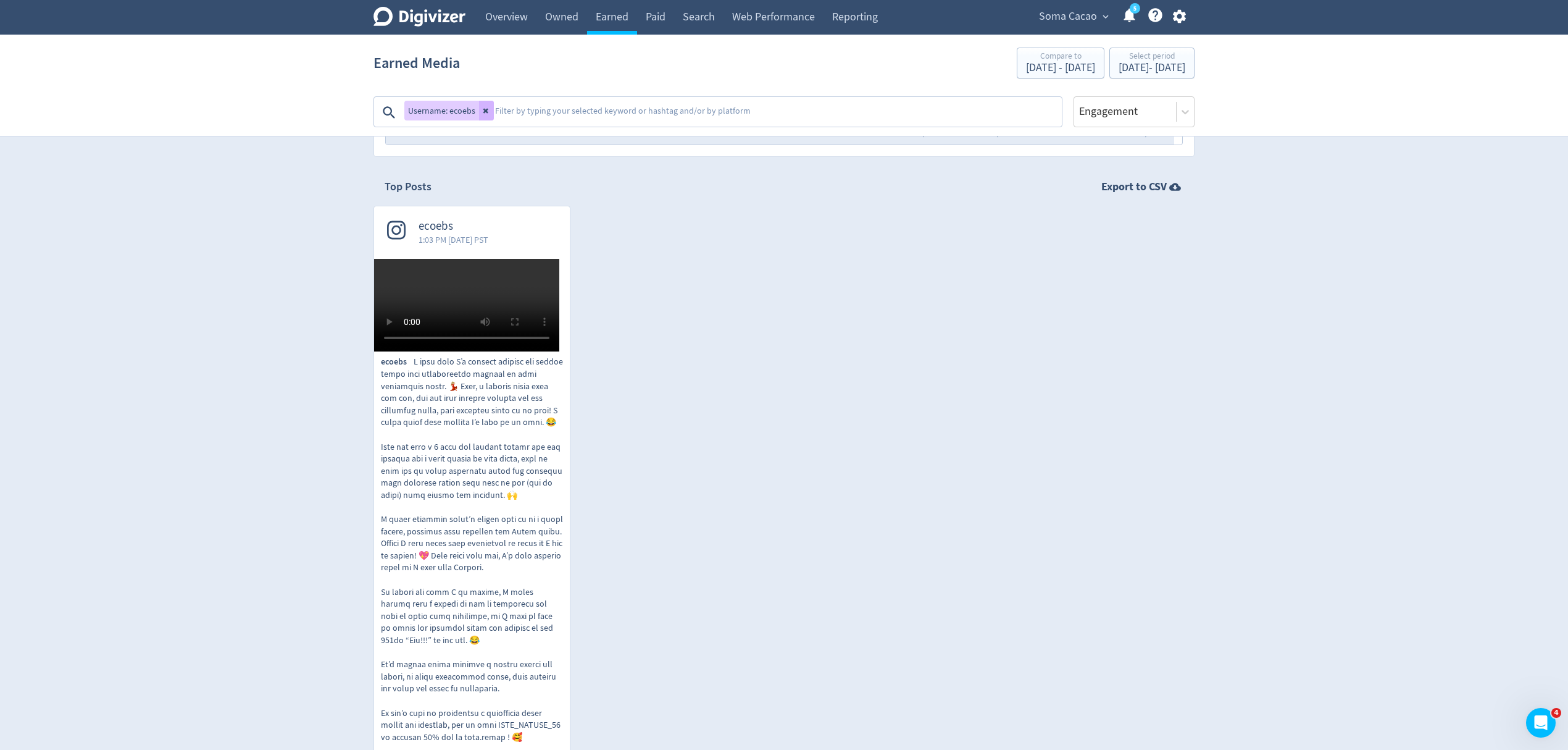
scroll to position [0, 0]
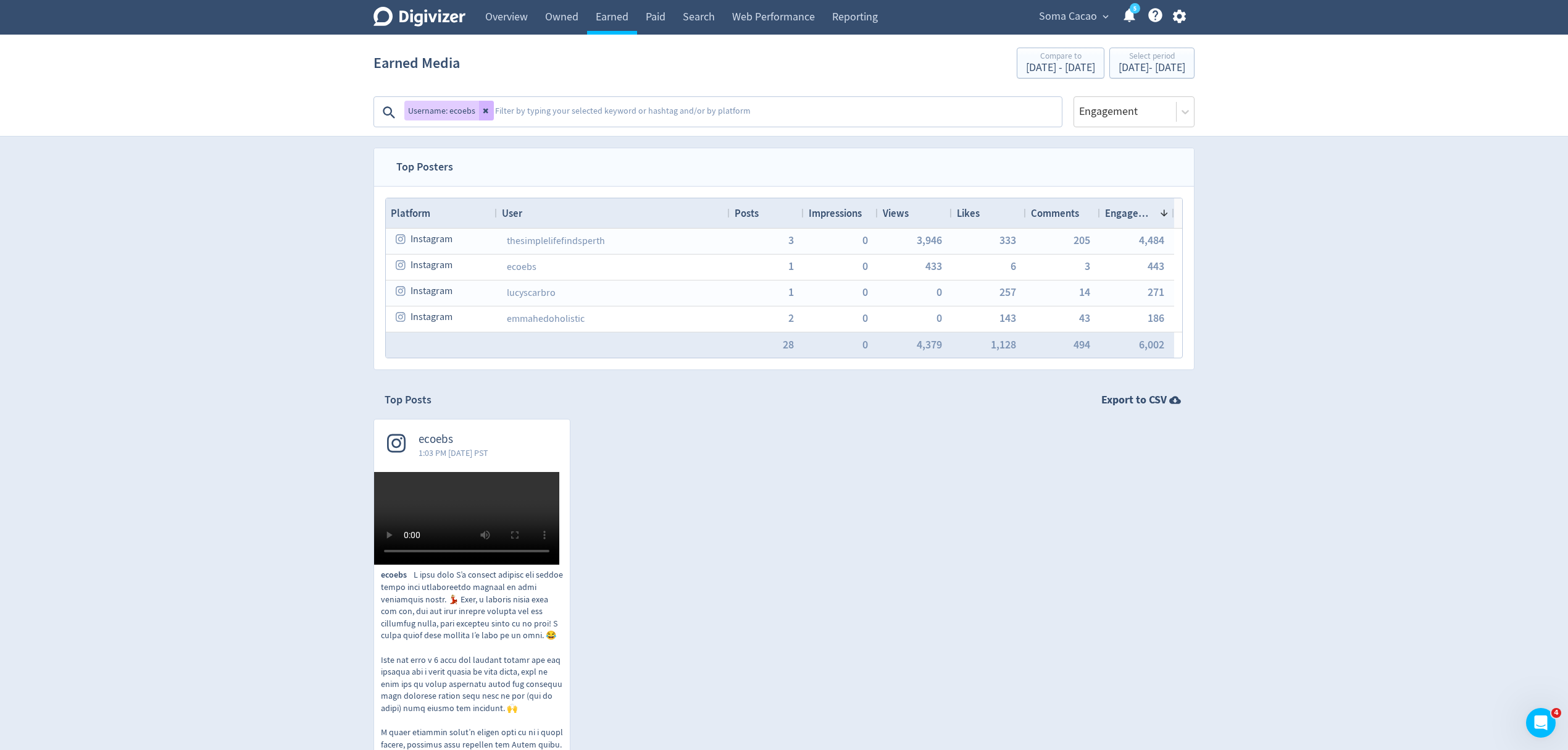
click at [483, 111] on icon at bounding box center [486, 111] width 8 height 8
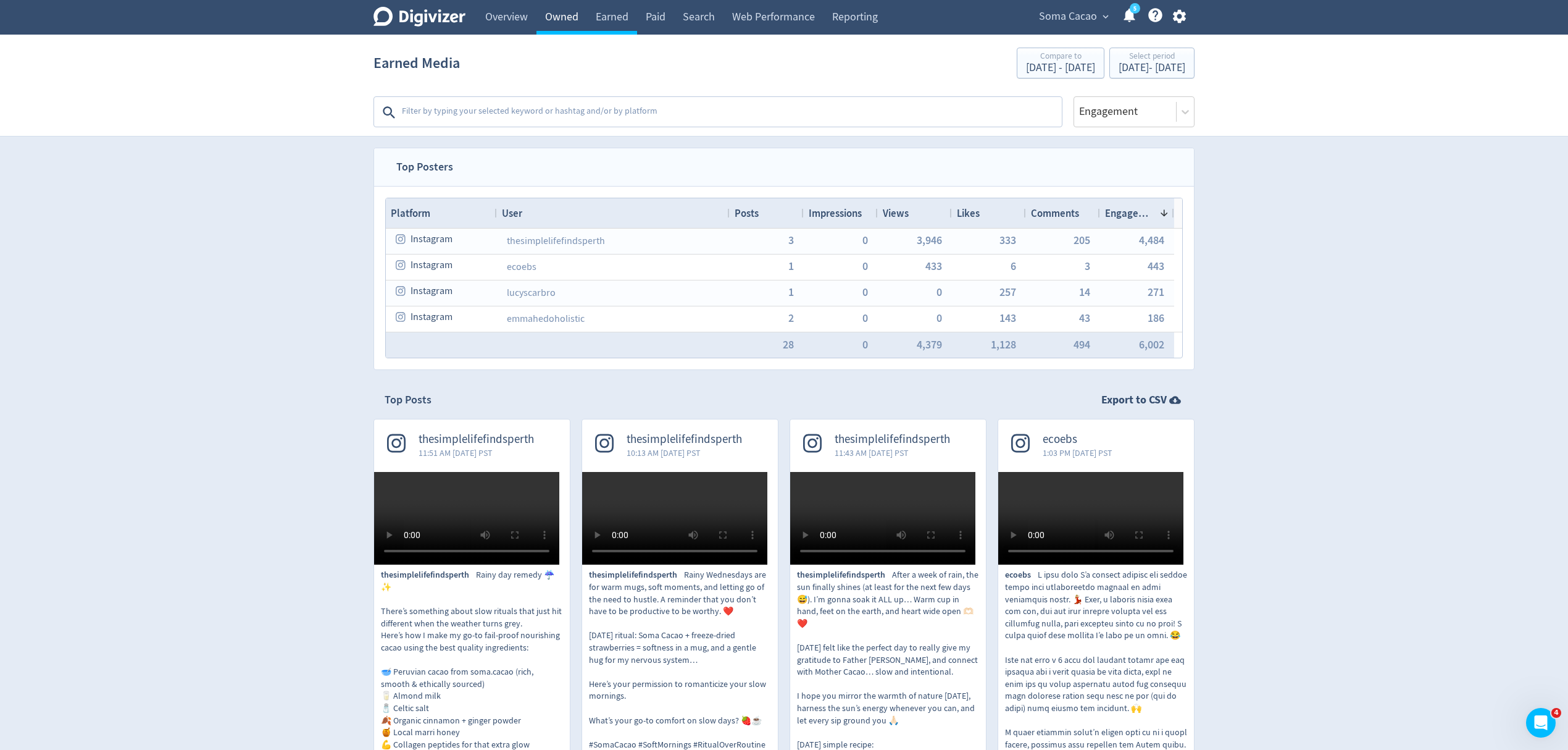
click at [567, 16] on link "Owned" at bounding box center [562, 17] width 50 height 35
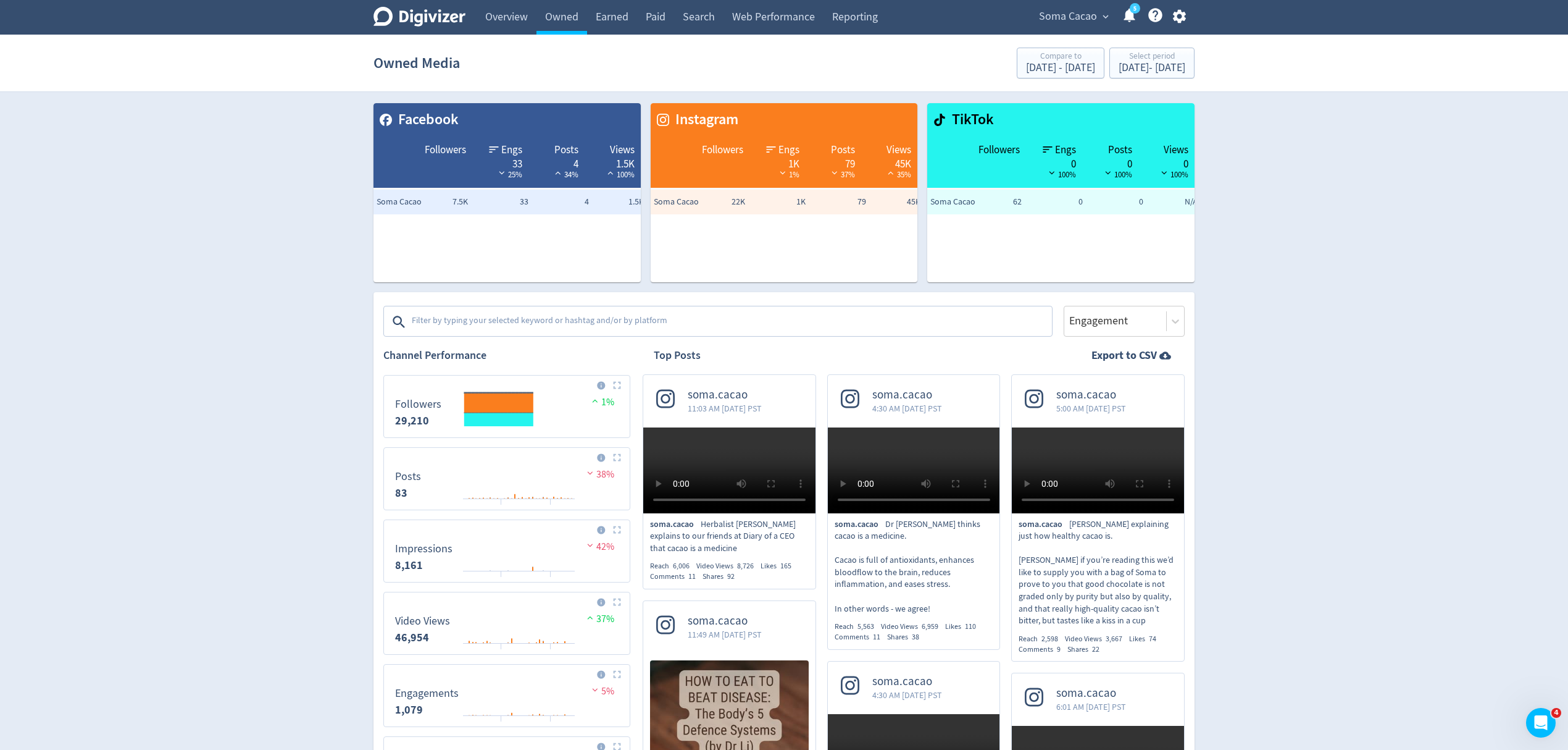
click at [466, 323] on textarea at bounding box center [730, 322] width 640 height 25
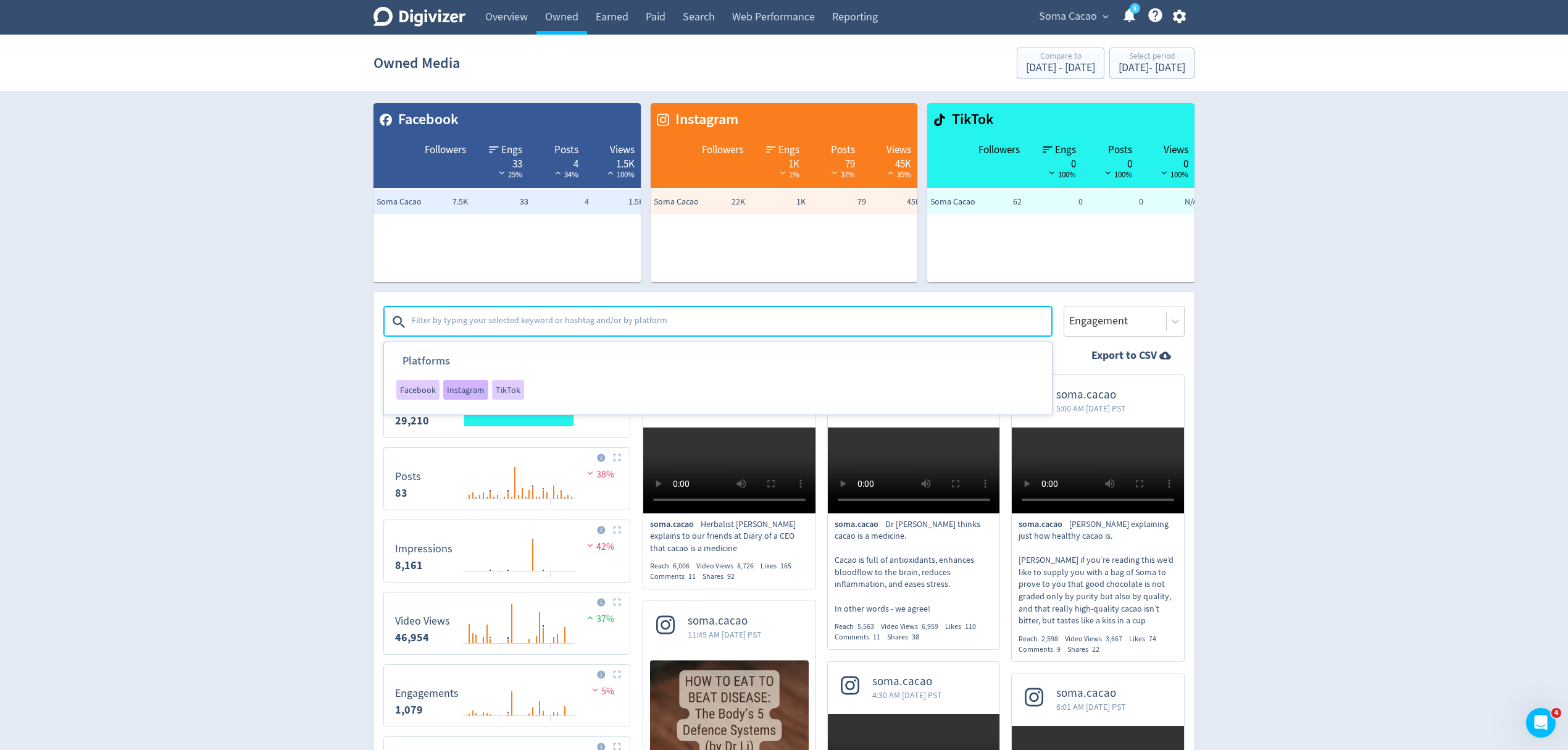
click at [460, 387] on span "Instagram" at bounding box center [465, 390] width 38 height 9
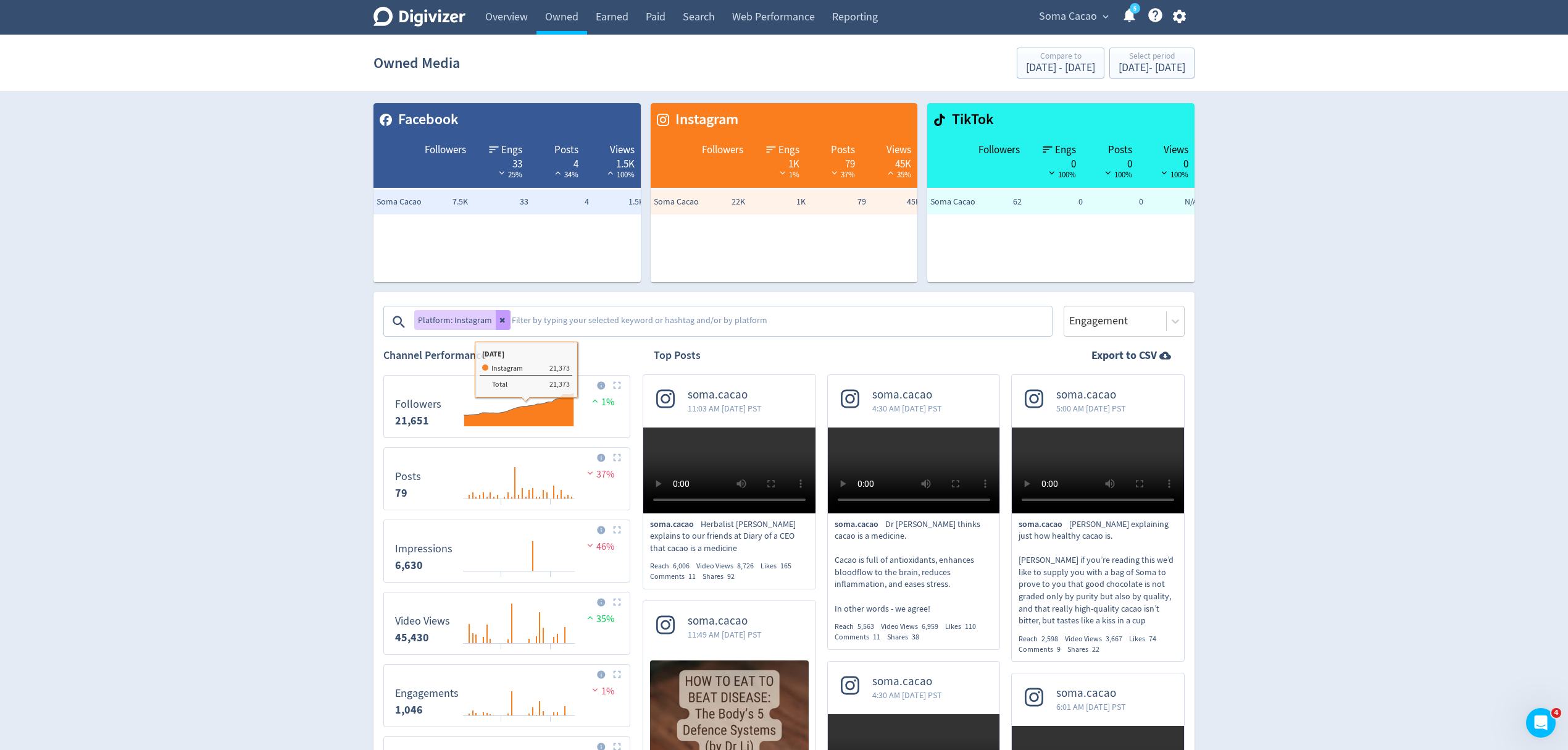
click at [504, 315] on button at bounding box center [503, 319] width 15 height 20
click at [500, 319] on textarea at bounding box center [730, 322] width 640 height 25
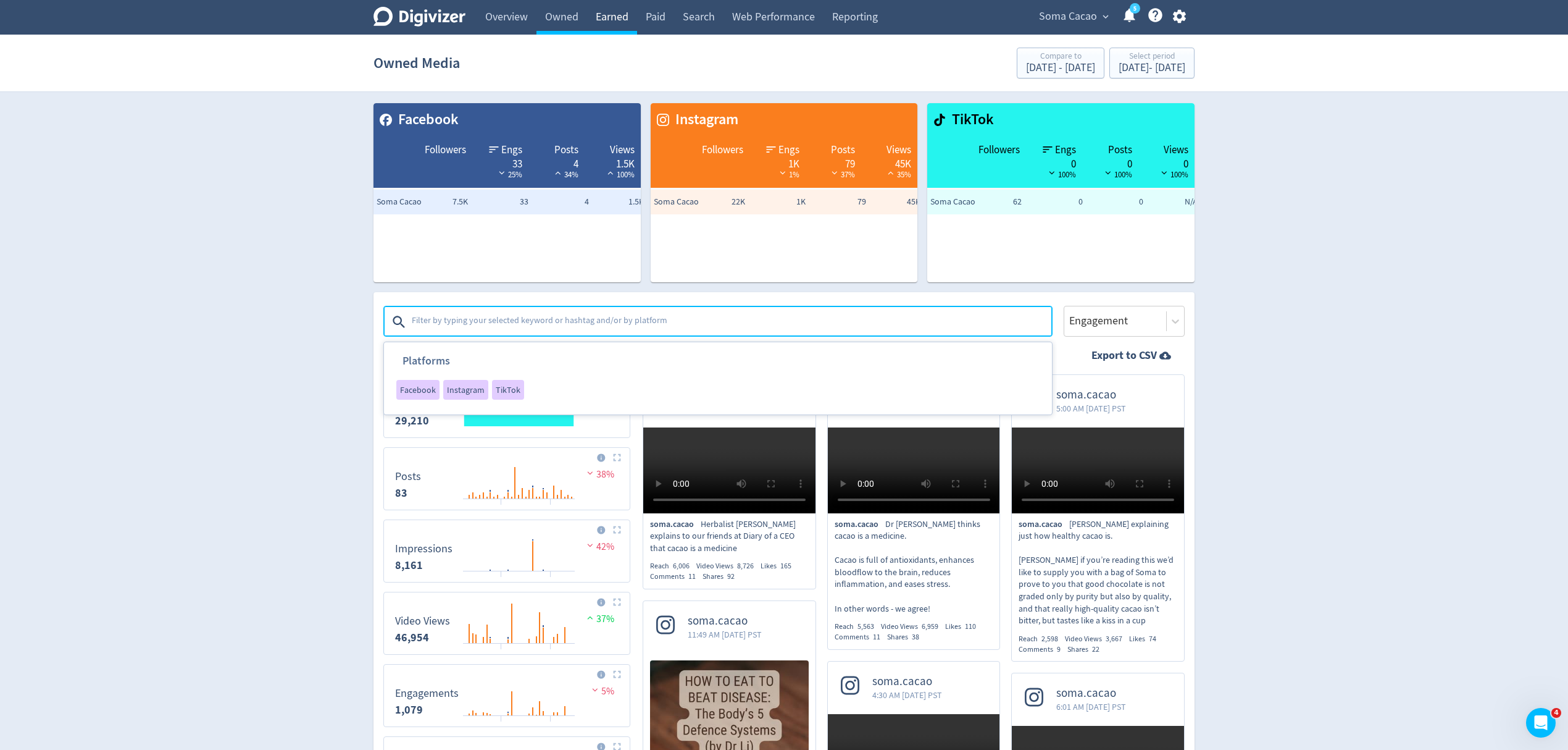
click at [596, 23] on link "Earned" at bounding box center [612, 17] width 50 height 35
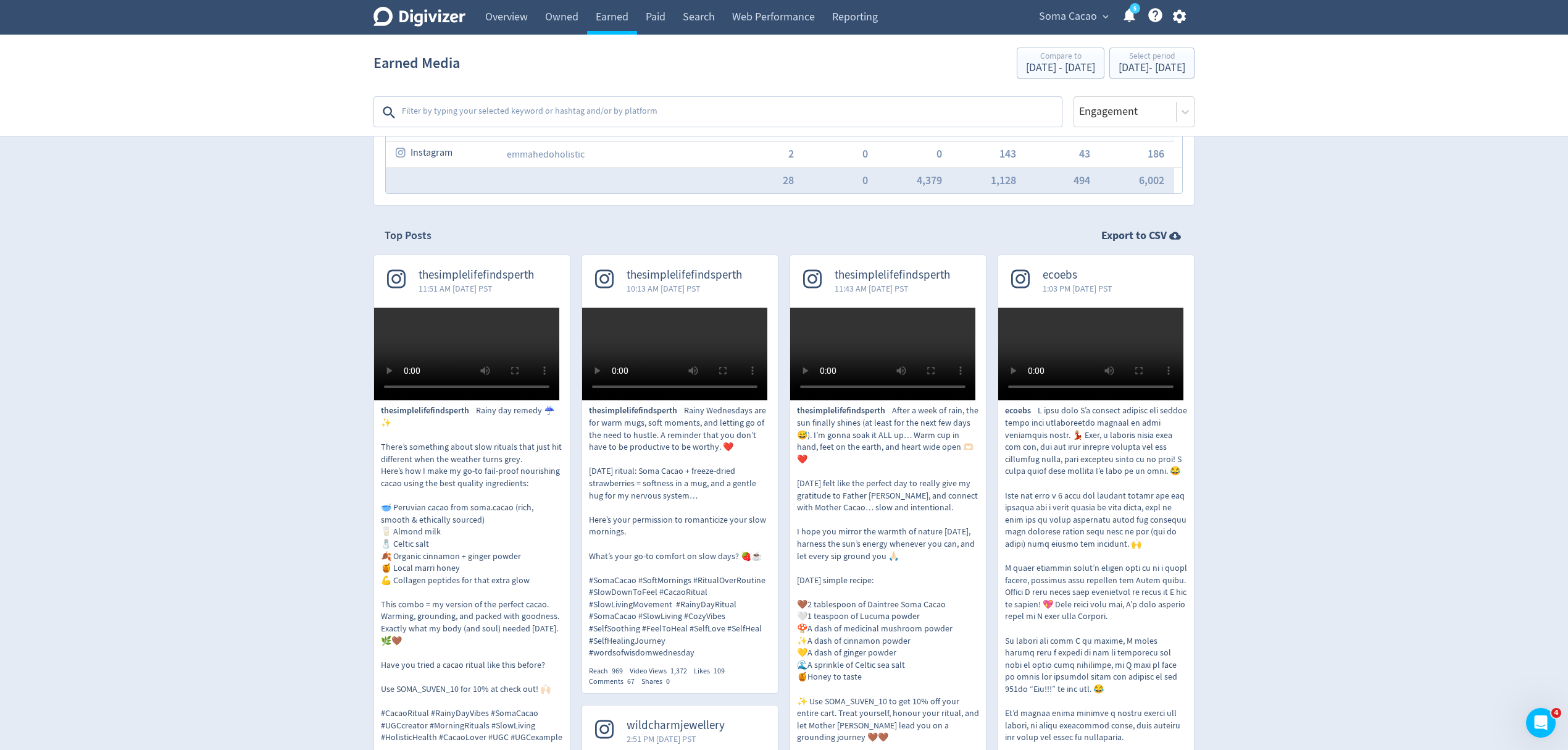
scroll to position [494, 0]
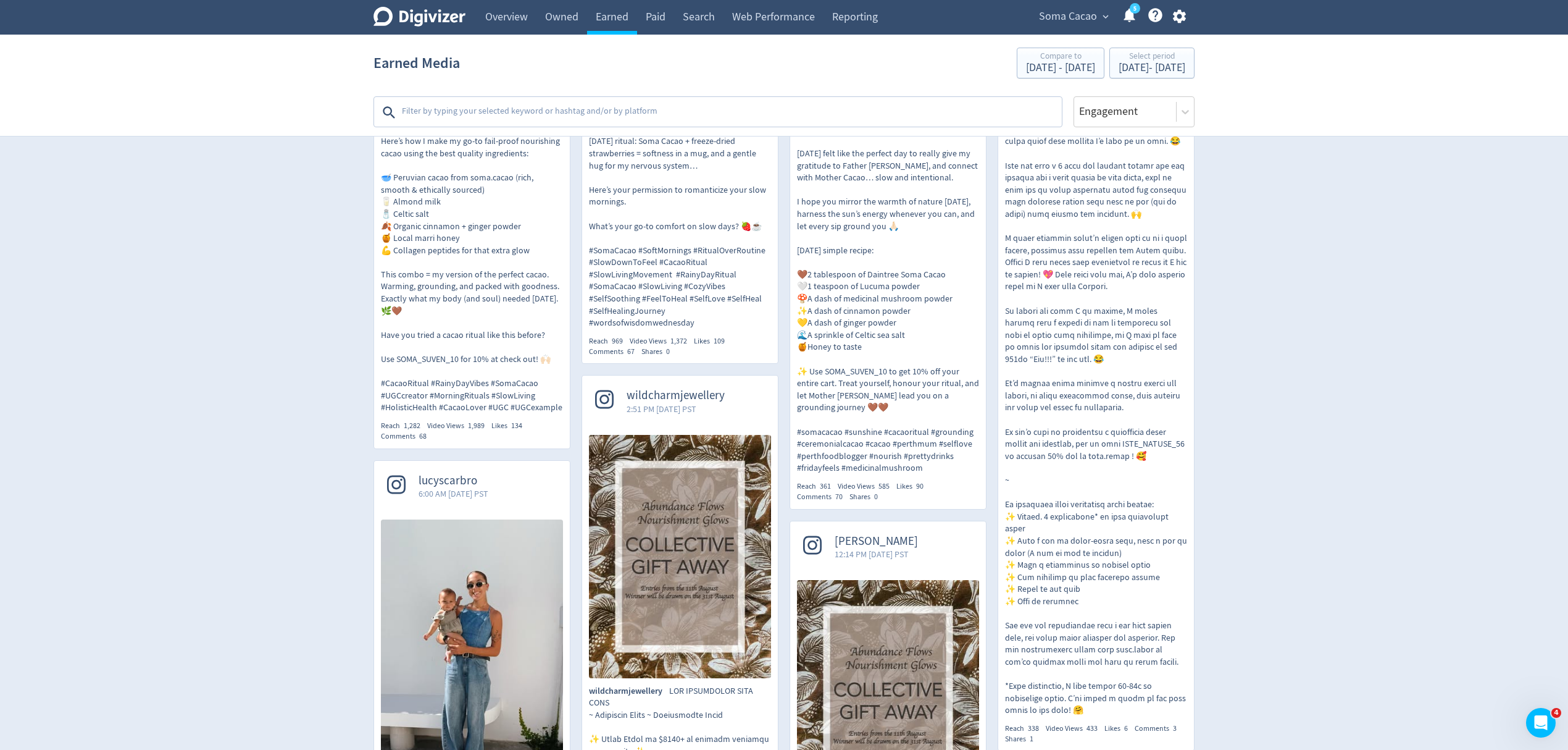
click at [457, 70] on video at bounding box center [467, 24] width 186 height 93
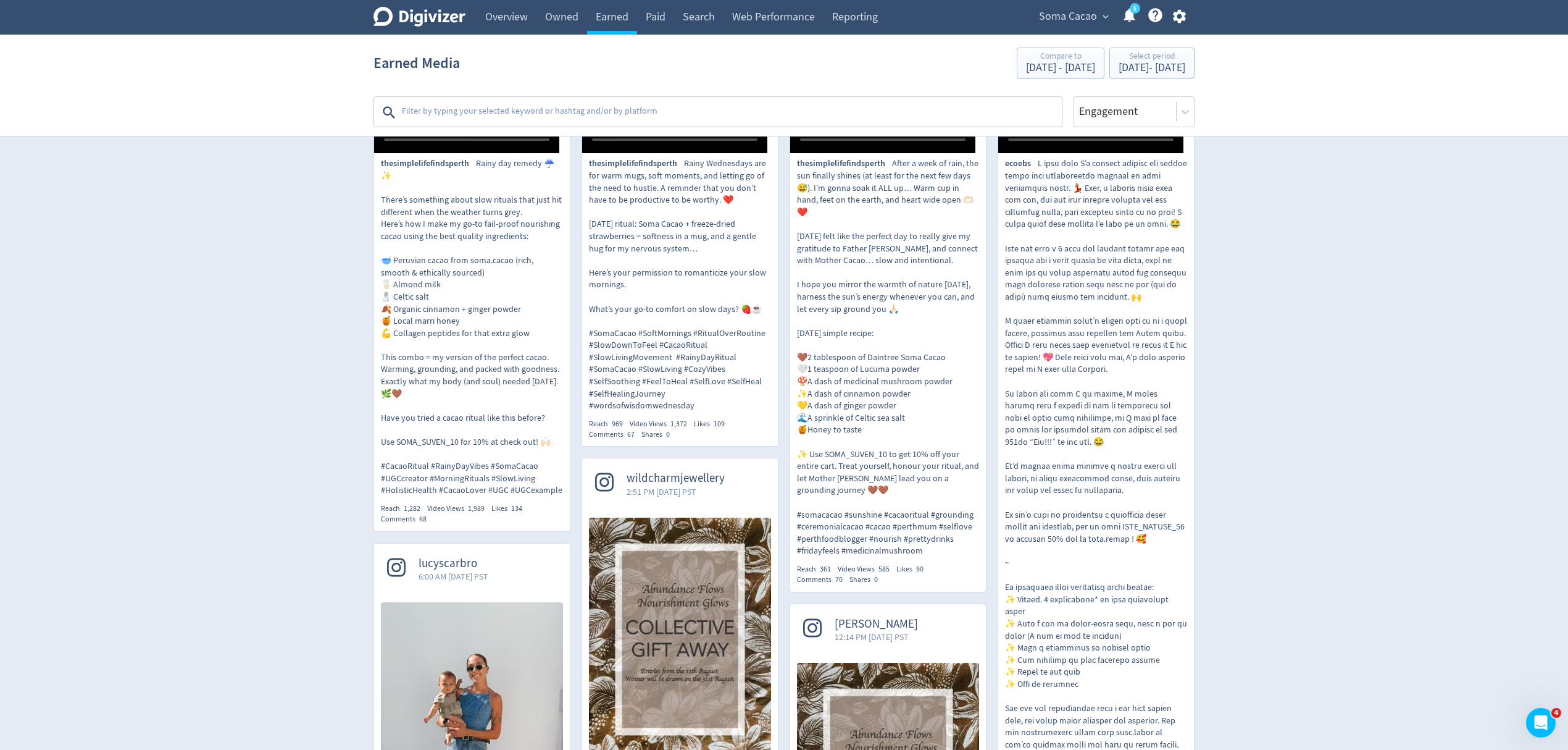
click at [677, 154] on video at bounding box center [675, 107] width 186 height 93
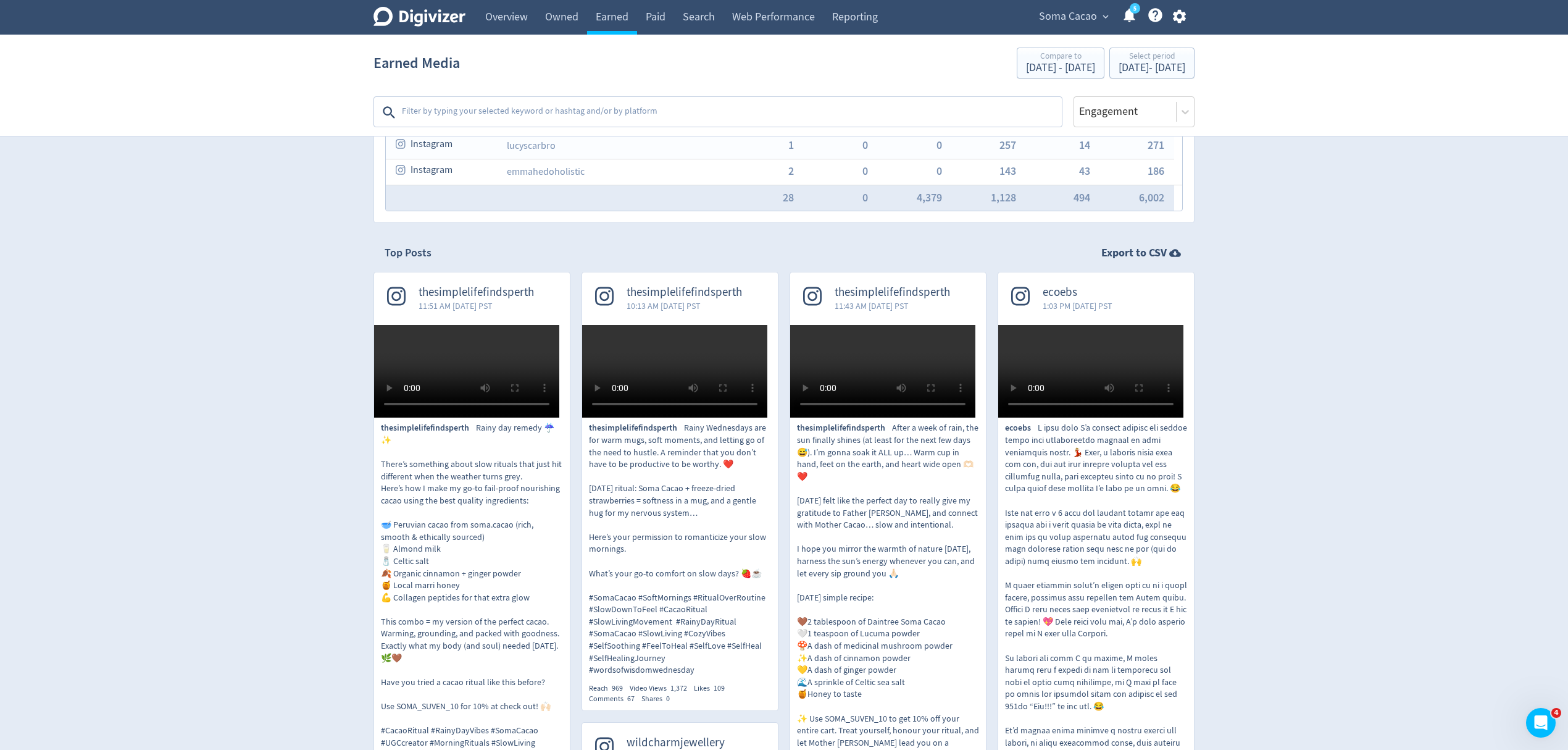
scroll to position [0, 0]
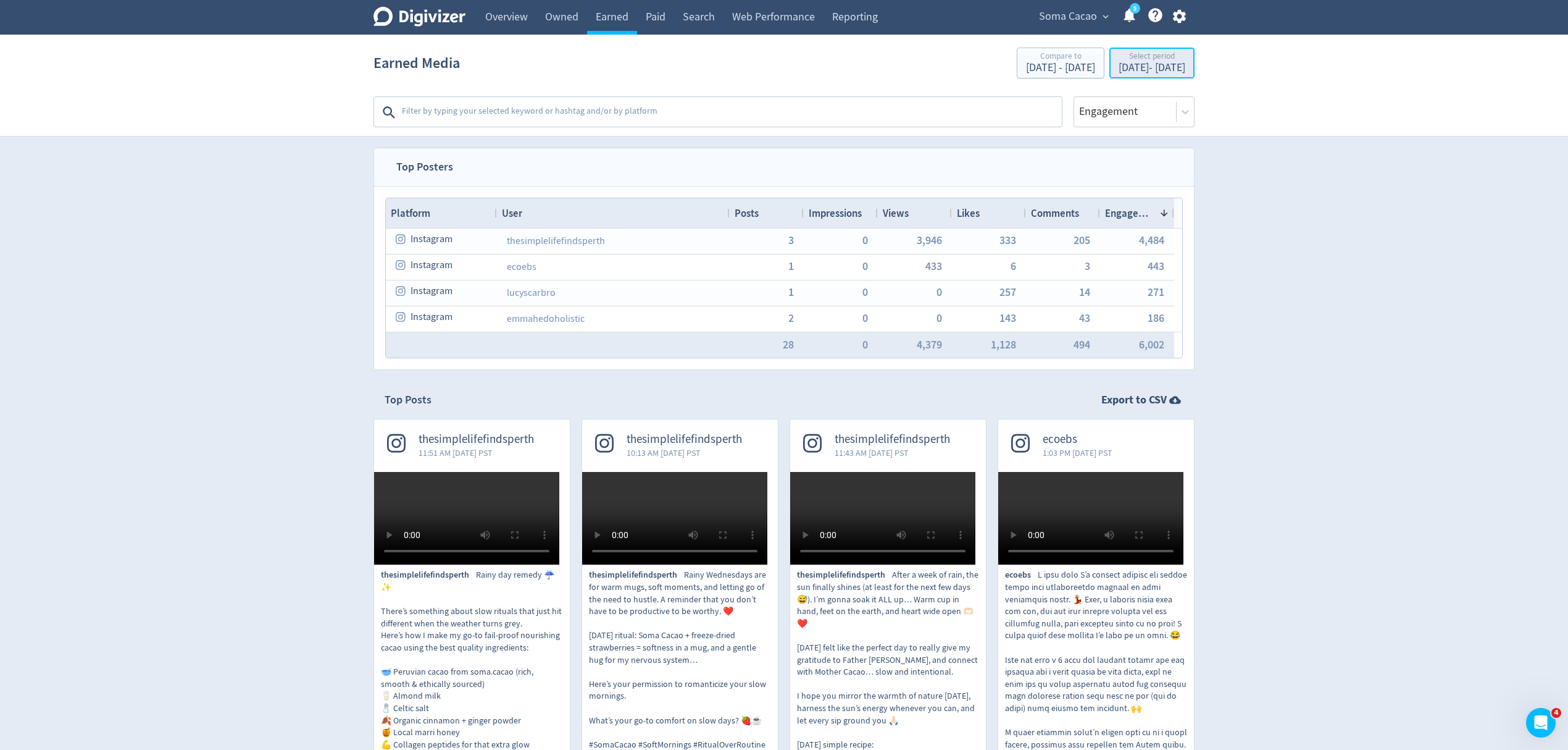
click at [1119, 64] on div "[DATE] - [DATE]" at bounding box center [1152, 68] width 67 height 11
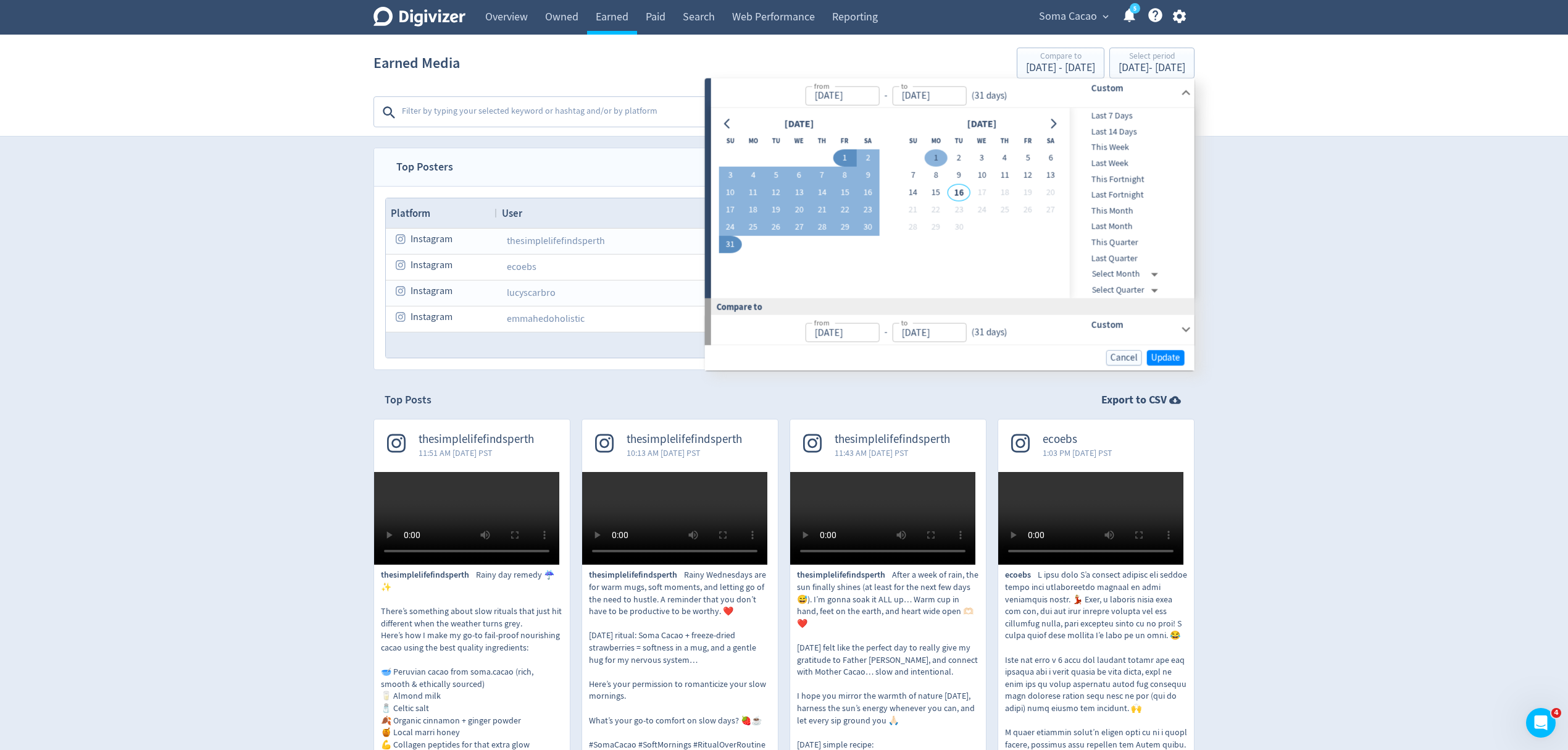
click at [934, 154] on button "1" at bounding box center [936, 158] width 23 height 17
type input "[DATE]"
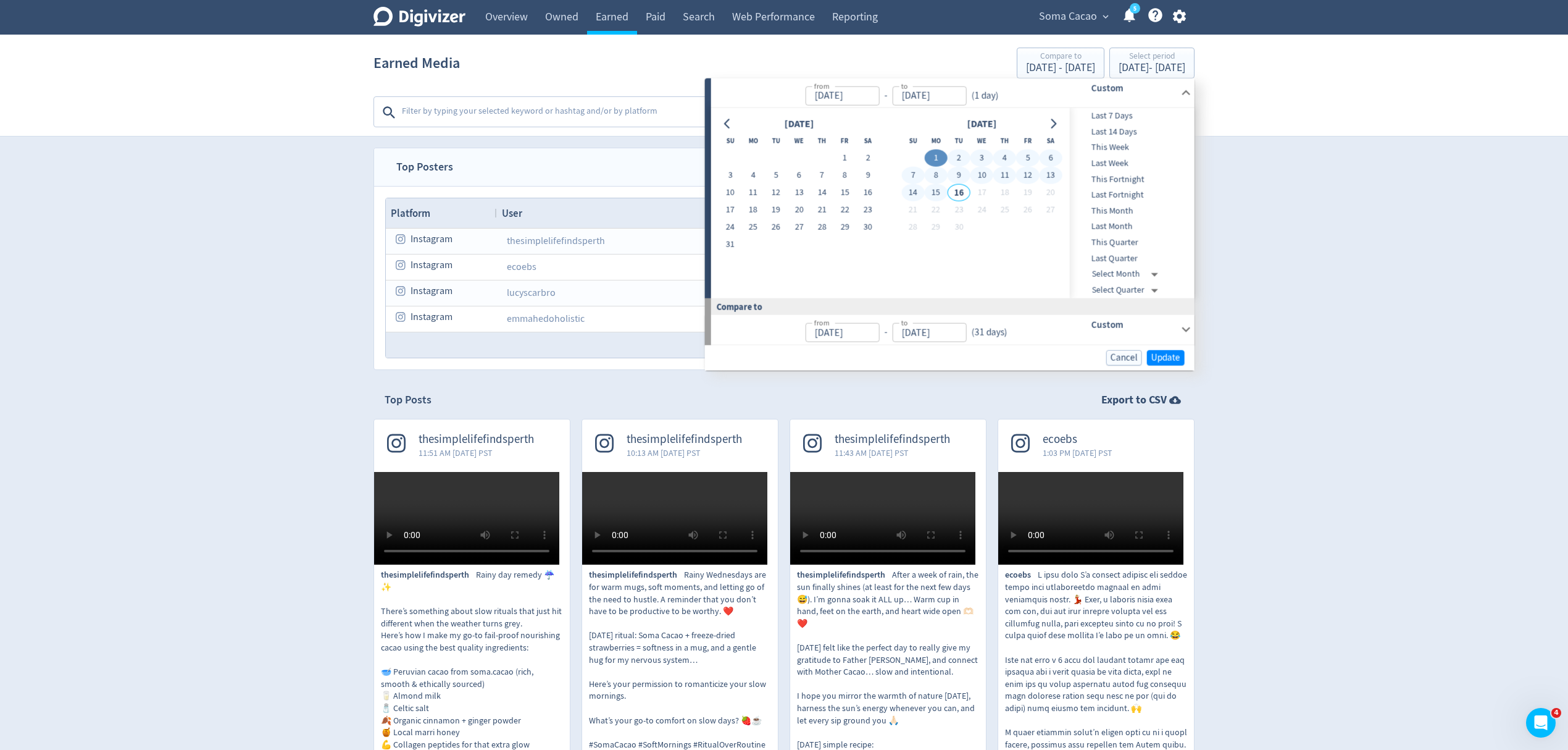
click at [938, 190] on button "15" at bounding box center [936, 192] width 23 height 17
type input "[DATE]"
click at [1162, 356] on span "Update" at bounding box center [1166, 358] width 29 height 10
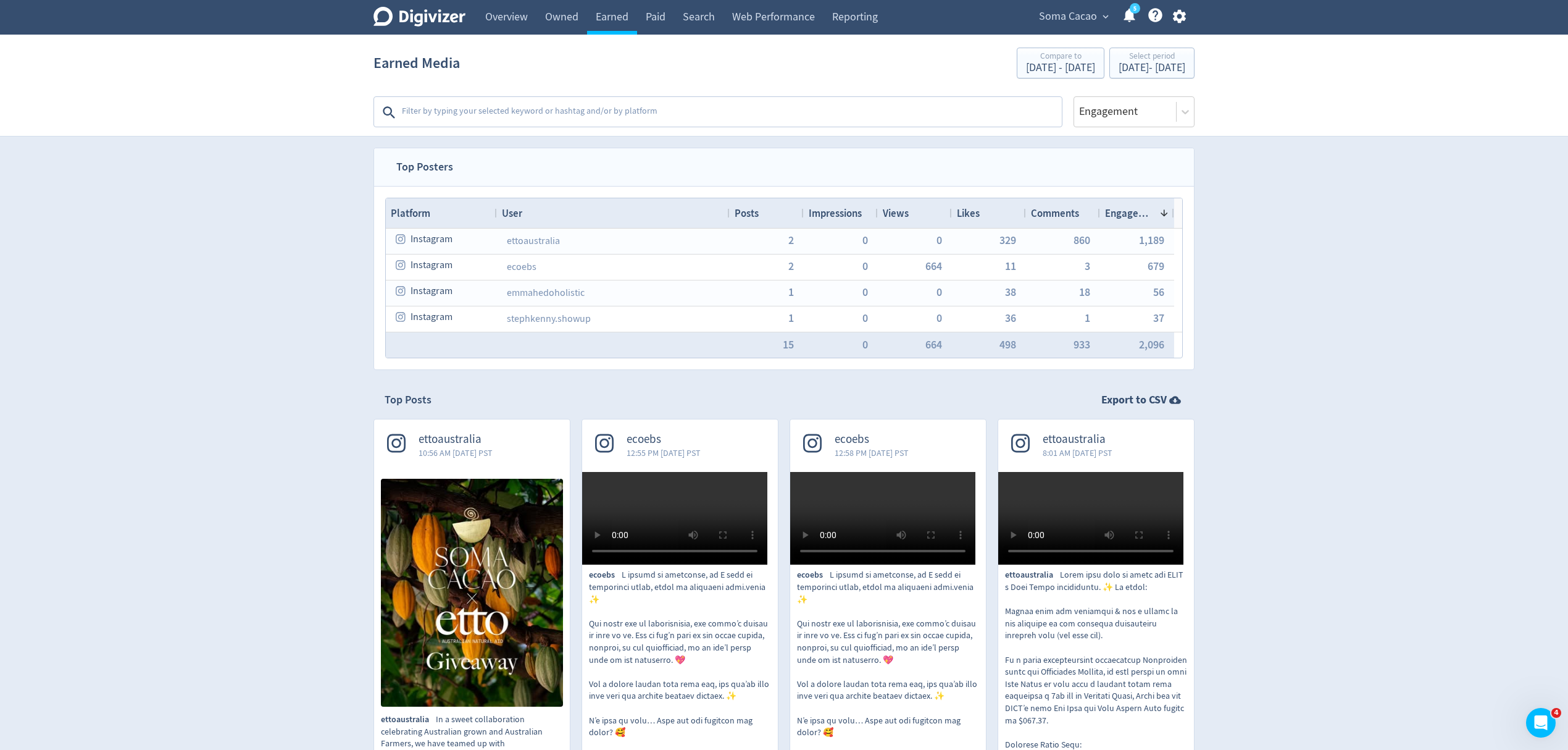
click at [902, 212] on span "Views" at bounding box center [896, 213] width 26 height 14
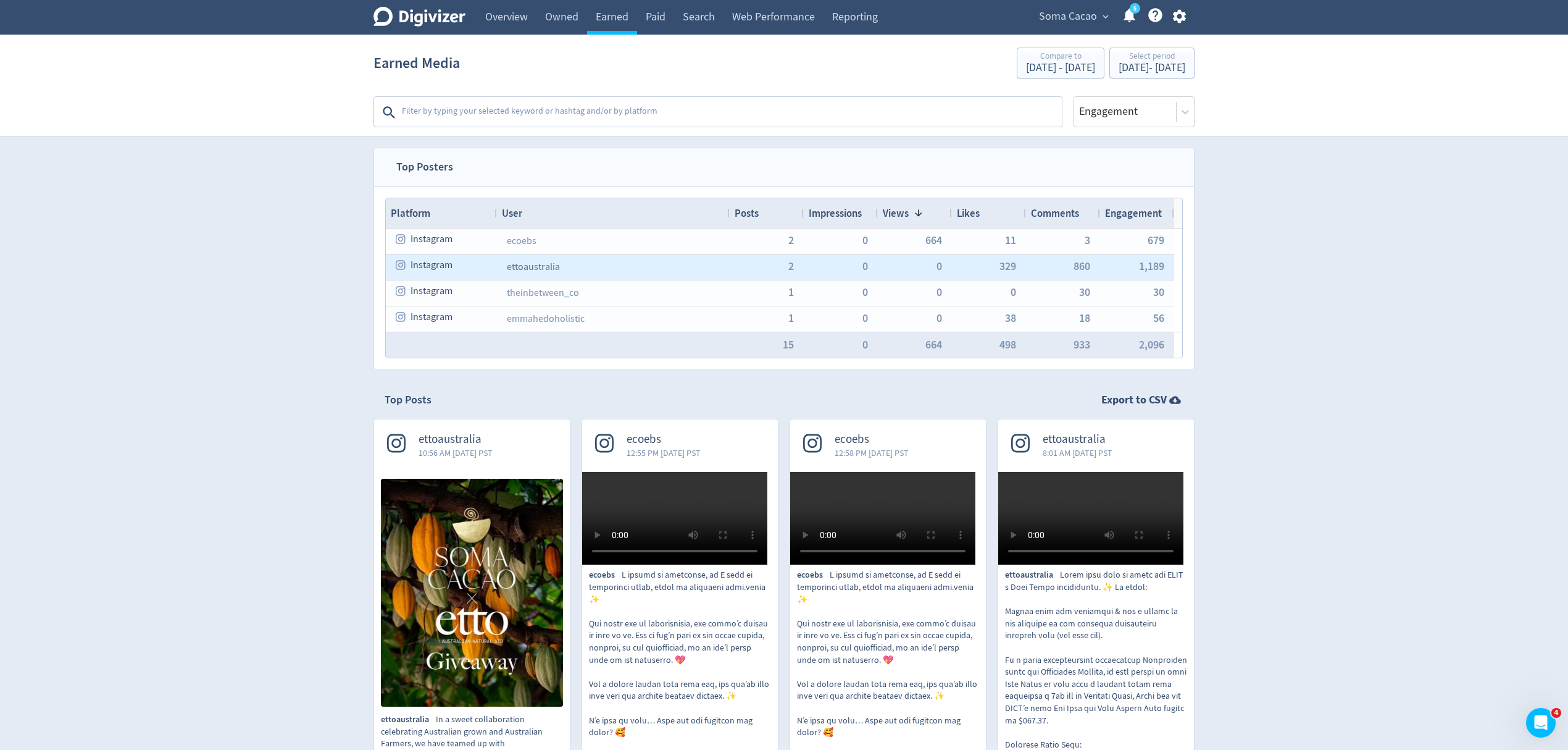
click at [539, 270] on link "ettoaustralia" at bounding box center [533, 267] width 53 height 12
click at [793, 268] on span "2" at bounding box center [790, 266] width 5 height 11
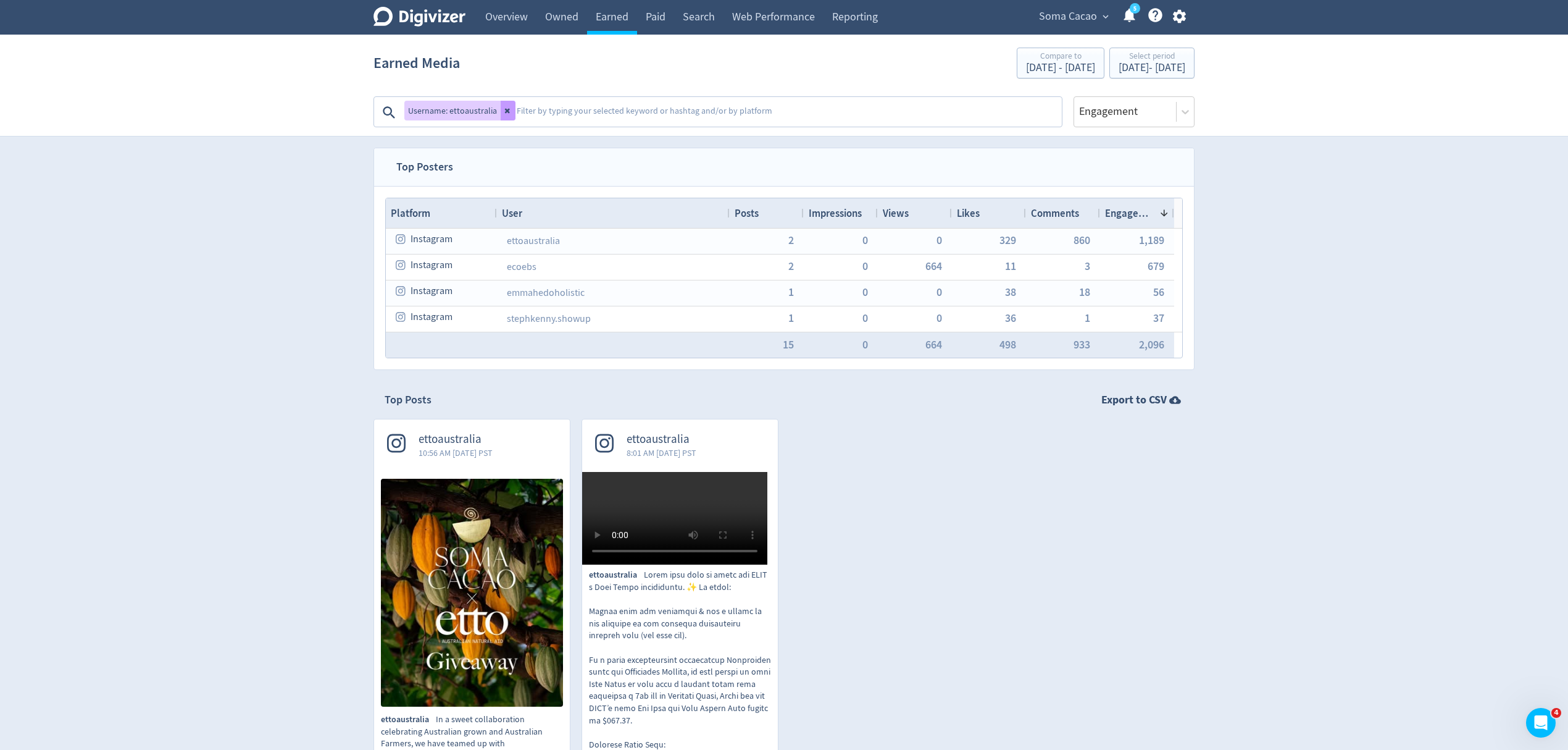
click at [506, 111] on icon at bounding box center [507, 111] width 5 height 5
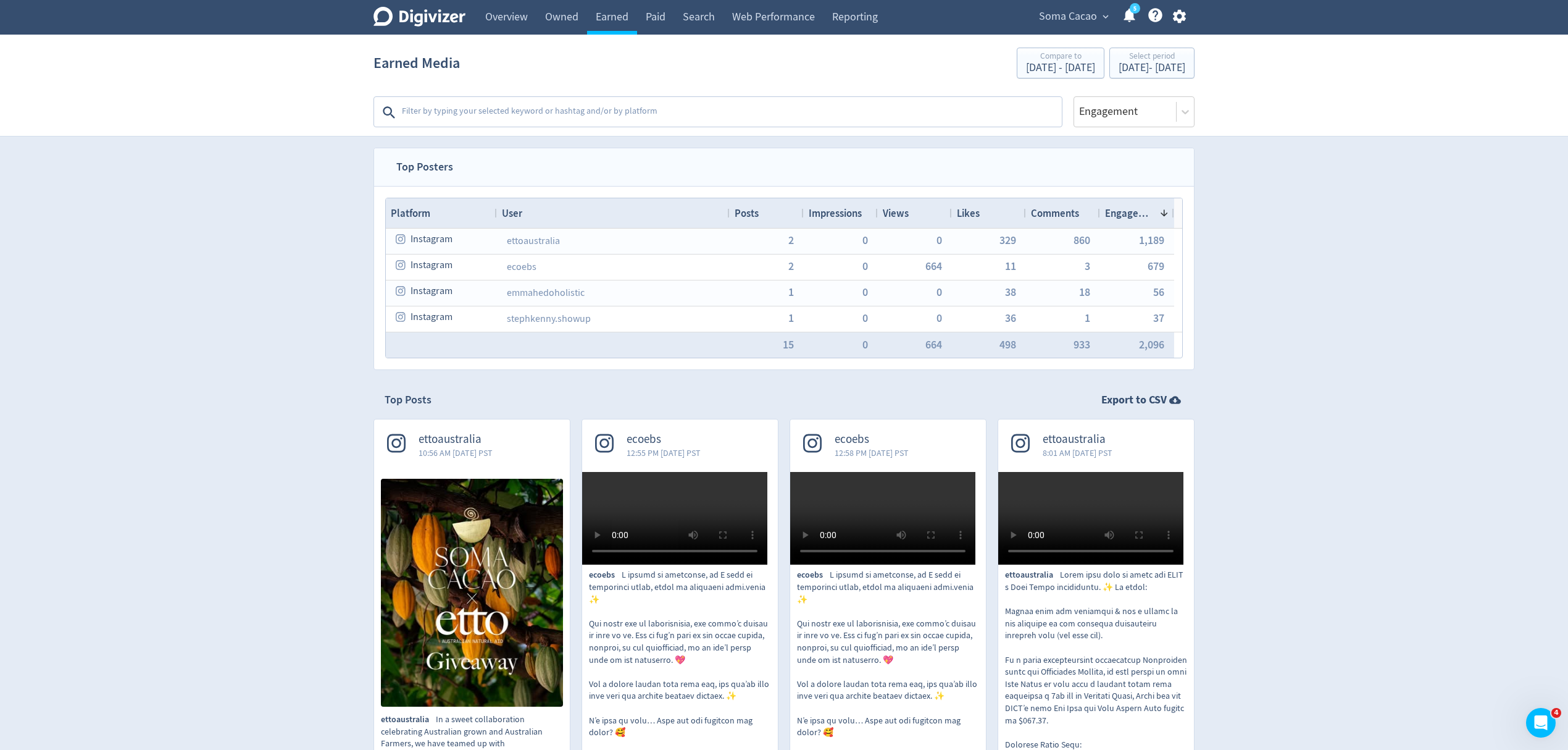
click at [912, 211] on div "Views" at bounding box center [915, 213] width 64 height 23
click at [911, 211] on span at bounding box center [917, 213] width 15 height 10
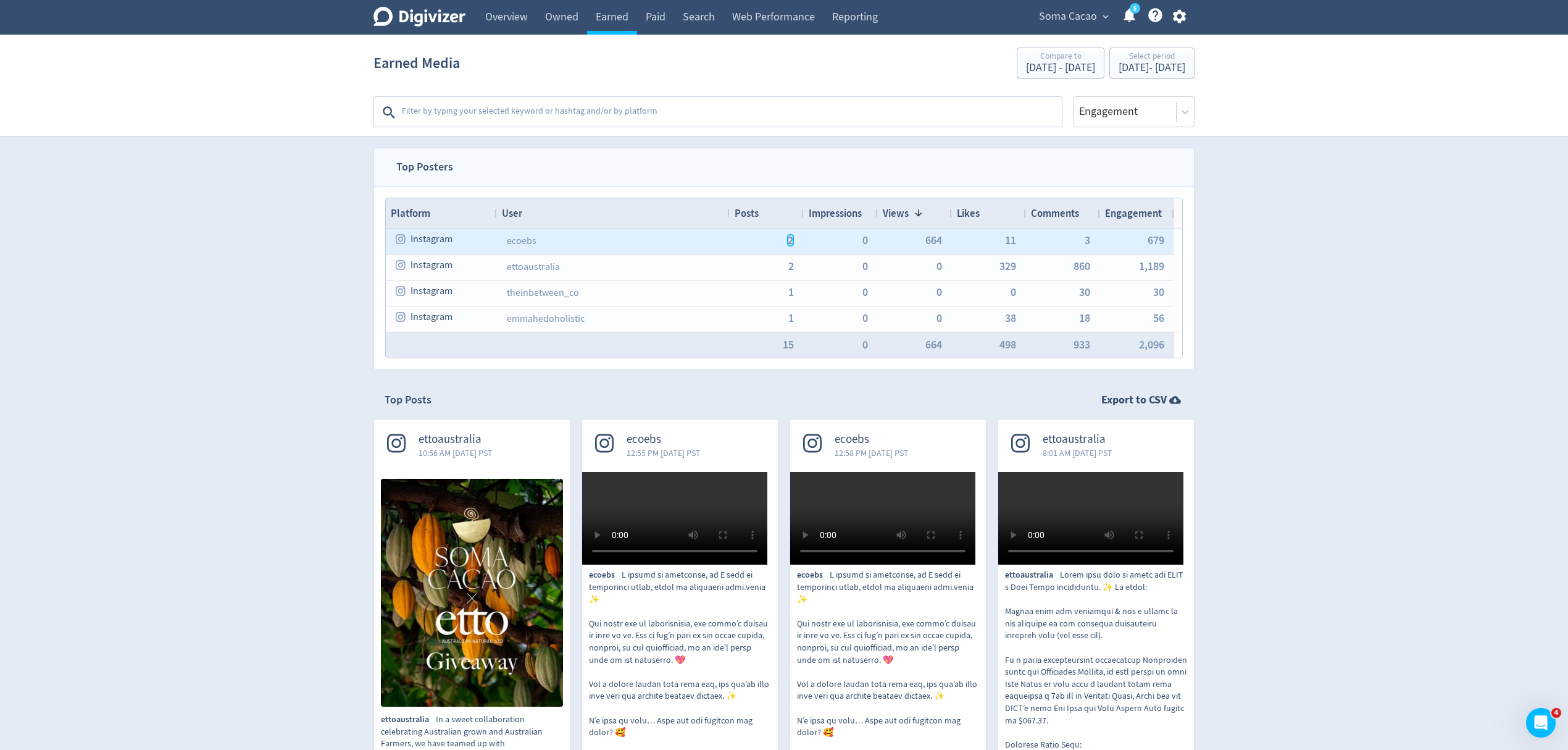
click at [793, 244] on span "2" at bounding box center [790, 240] width 5 height 11
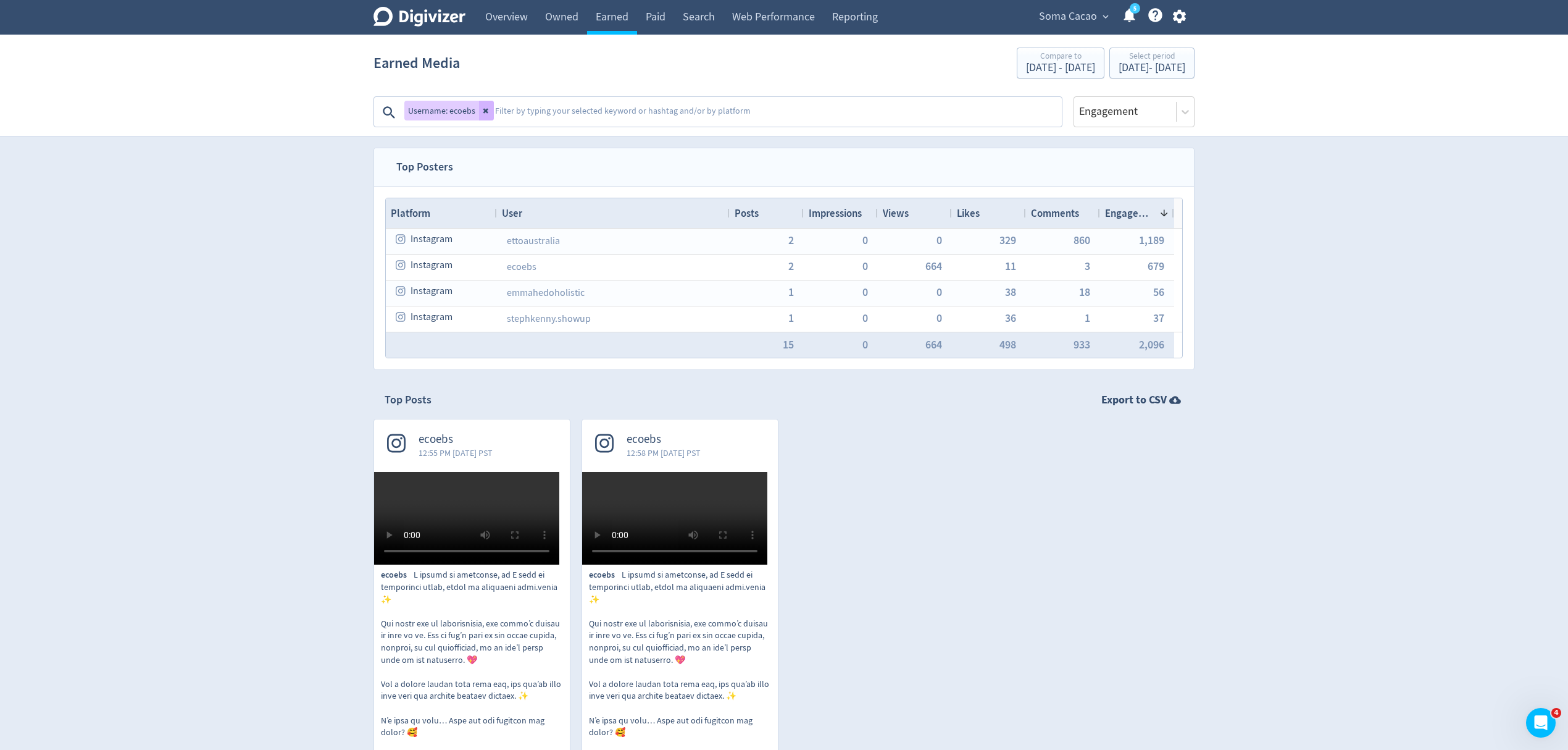
click at [912, 212] on div "Views" at bounding box center [915, 213] width 64 height 23
click at [487, 111] on icon at bounding box center [486, 111] width 8 height 8
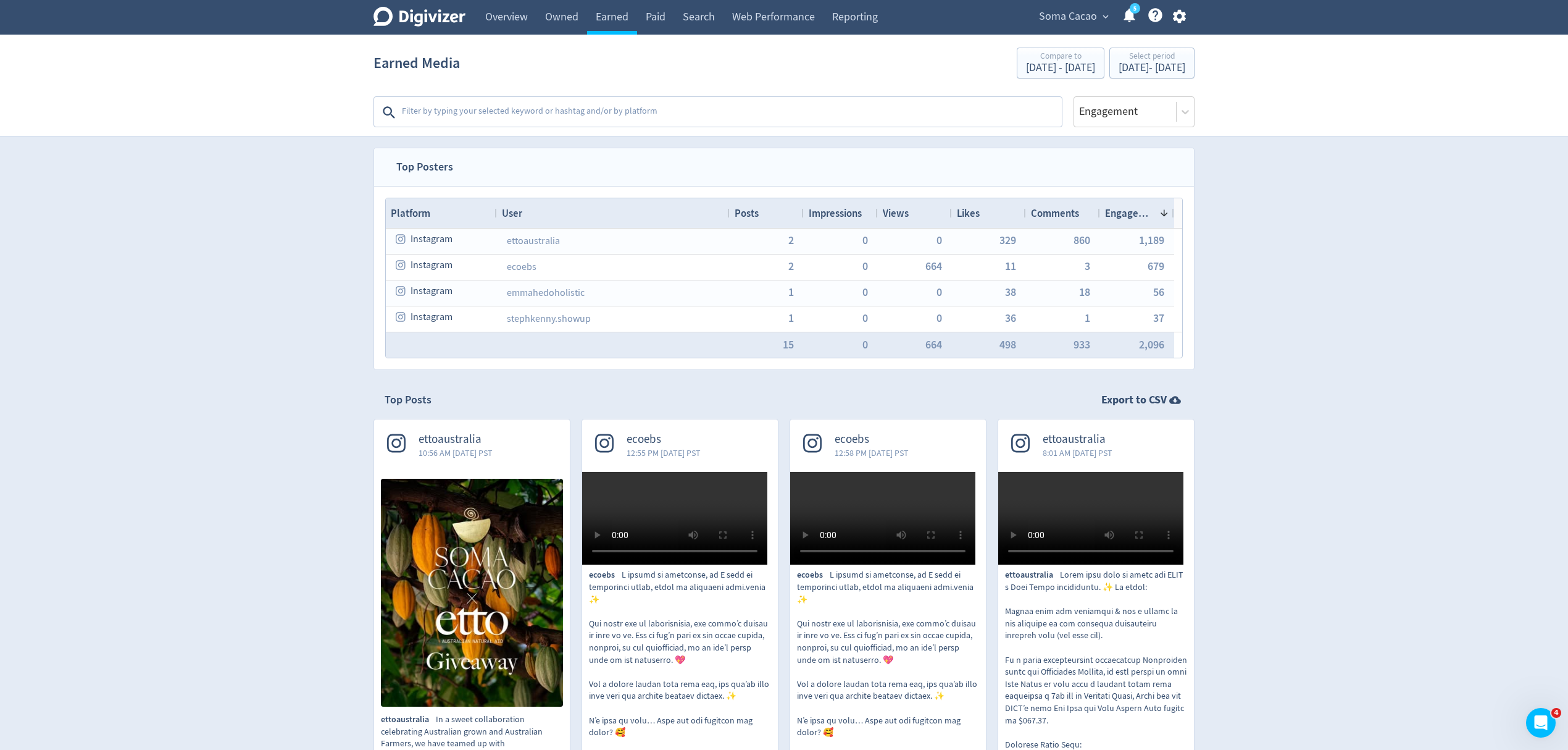
click at [903, 216] on span "Views" at bounding box center [896, 213] width 26 height 14
